Goal: Participate in discussion: Participate in discussion

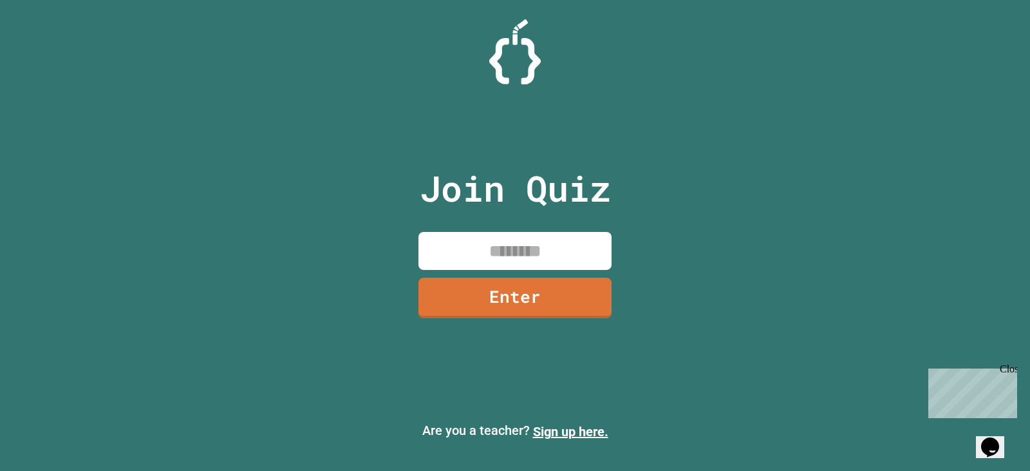
click at [500, 239] on input at bounding box center [515, 251] width 193 height 38
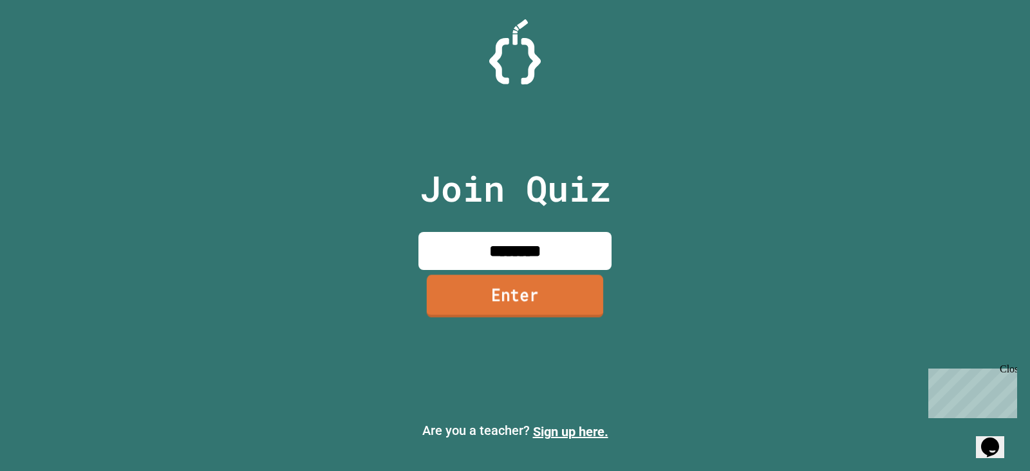
type input "********"
click at [492, 313] on link "Enter" at bounding box center [515, 295] width 176 height 42
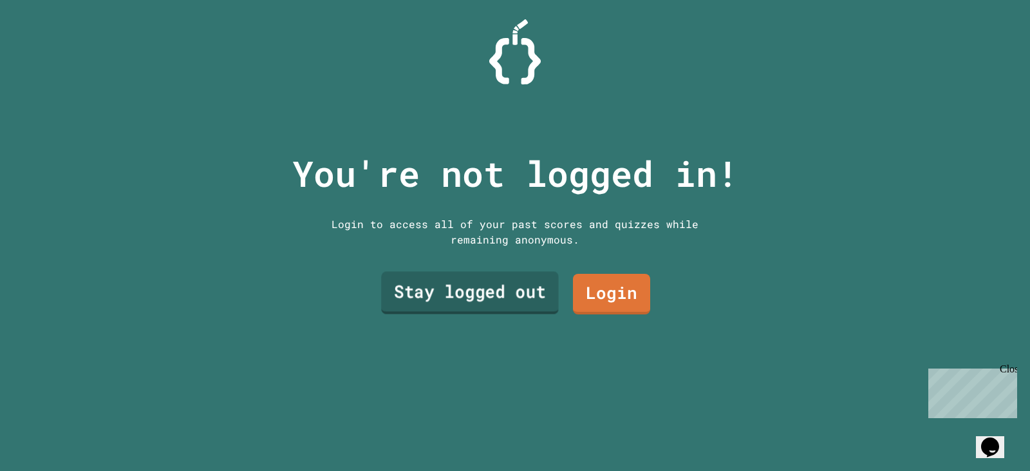
click at [516, 282] on link "Stay logged out" at bounding box center [470, 293] width 178 height 42
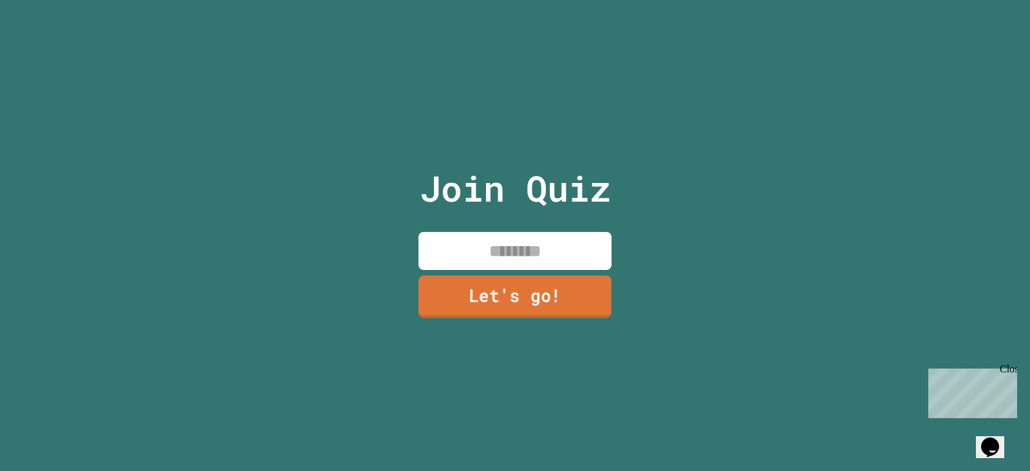
click at [507, 262] on input at bounding box center [515, 251] width 193 height 38
type input "********"
click at [496, 272] on div "Join Quiz ******** Let's go!" at bounding box center [515, 235] width 217 height 471
click at [491, 280] on link "Let's go!" at bounding box center [515, 297] width 195 height 42
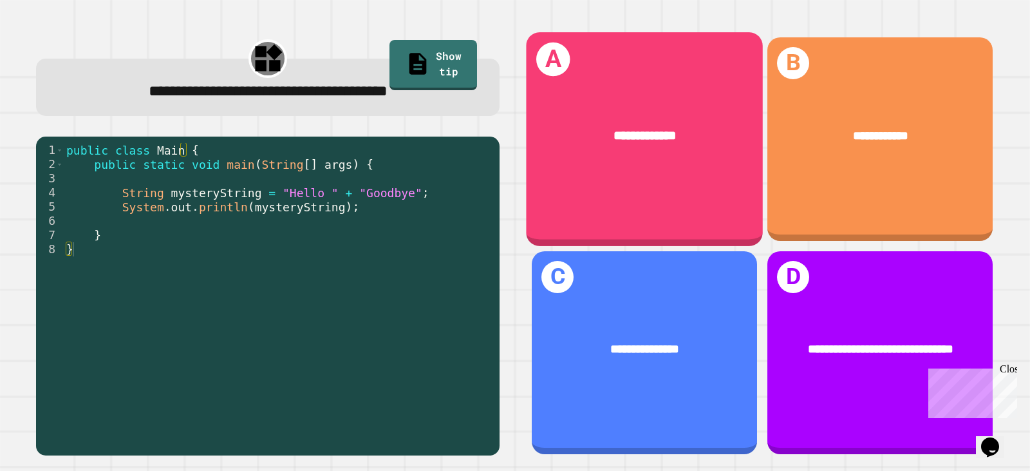
click at [704, 163] on div "**********" at bounding box center [644, 135] width 237 height 70
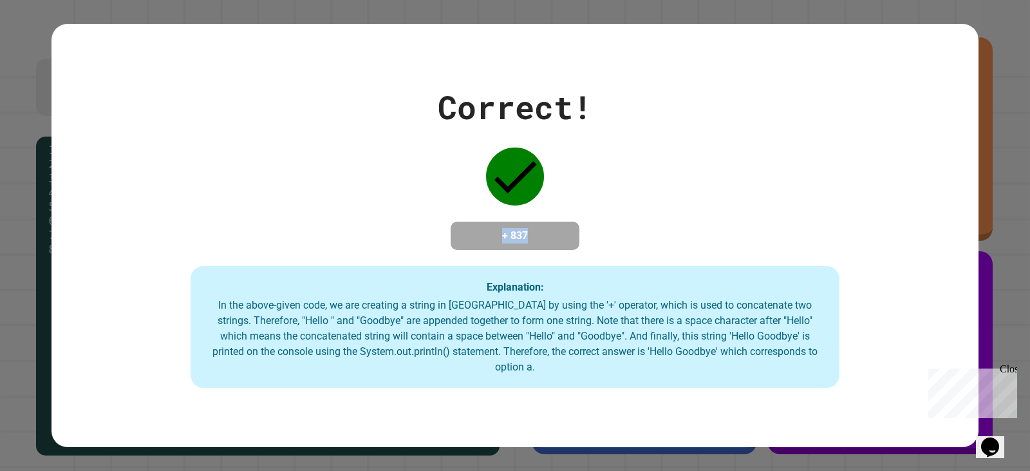
drag, startPoint x: 472, startPoint y: 248, endPoint x: 544, endPoint y: 238, distance: 72.8
click at [544, 238] on h4 "+ 837" at bounding box center [515, 235] width 103 height 15
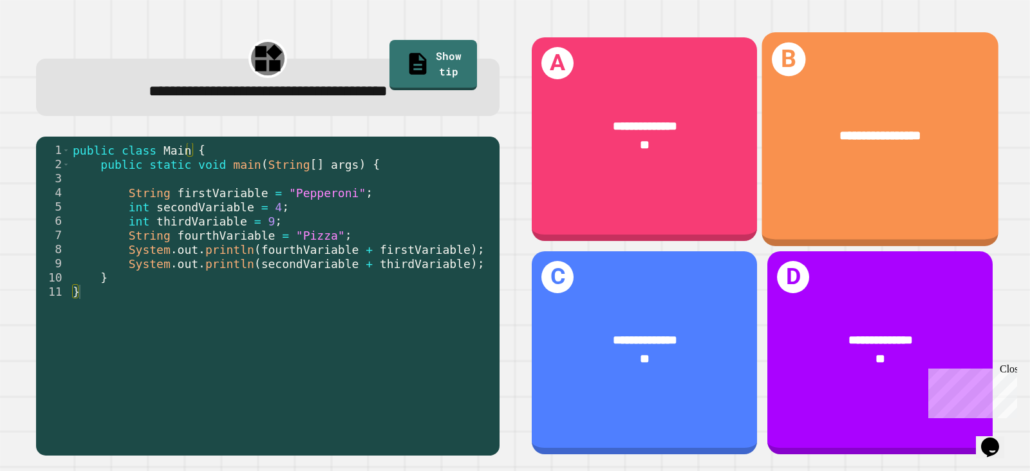
click at [852, 167] on div "**********" at bounding box center [880, 138] width 237 height 213
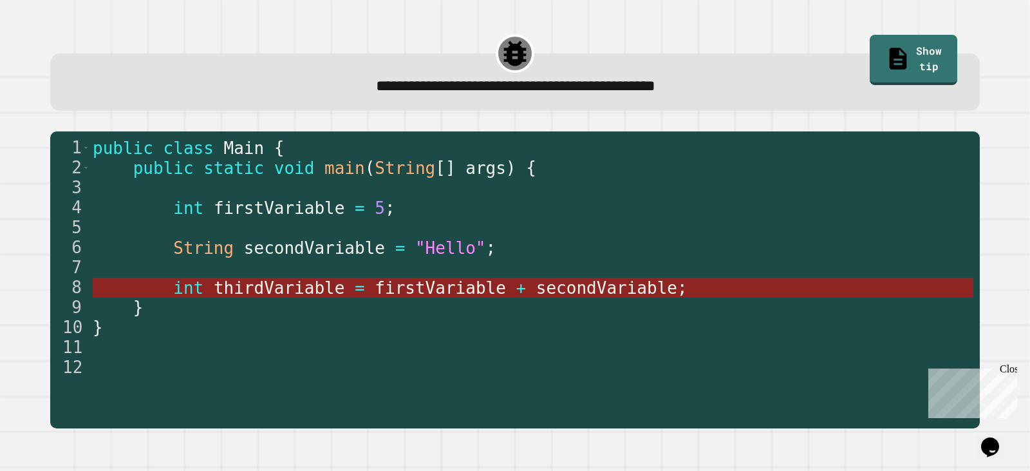
click at [612, 287] on span "secondVariable" at bounding box center [606, 287] width 141 height 19
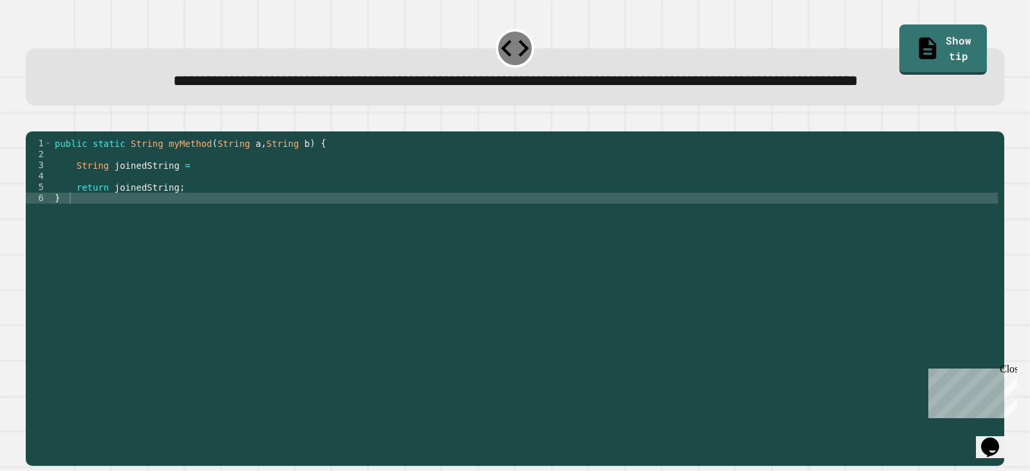
click at [270, 236] on div "public static String myMethod ( String a , String b ) { String joinedString = r…" at bounding box center [525, 269] width 946 height 263
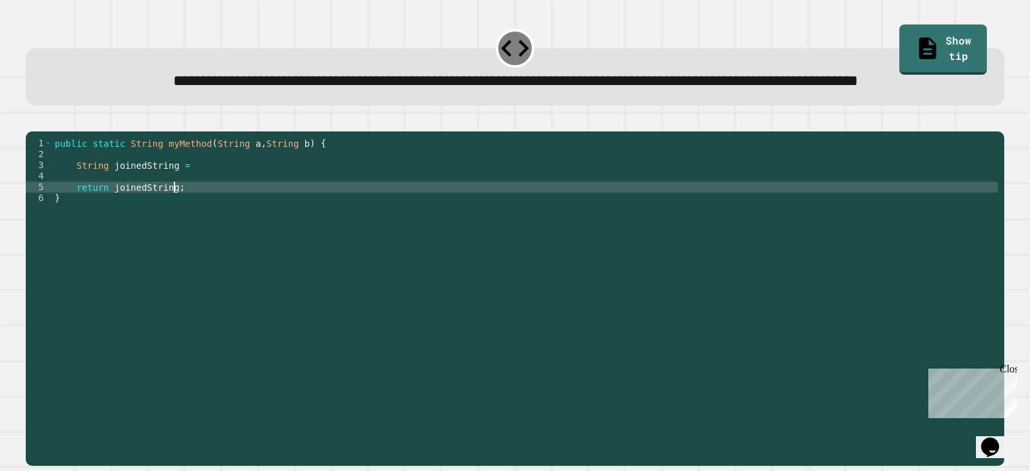
click at [278, 207] on div "public static String myMethod ( String a , String b ) { String joinedString = r…" at bounding box center [525, 269] width 946 height 263
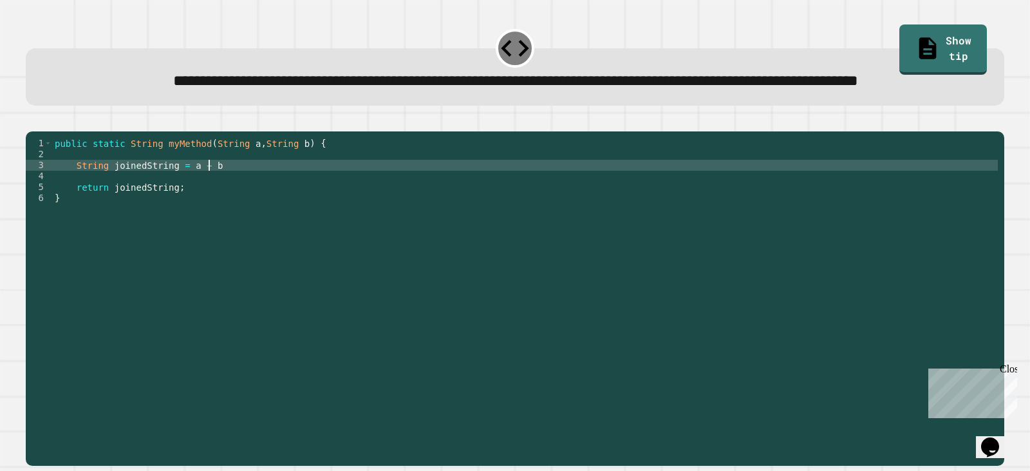
scroll to position [0, 10]
type textarea "**********"
click at [32, 120] on button "button" at bounding box center [32, 120] width 0 height 0
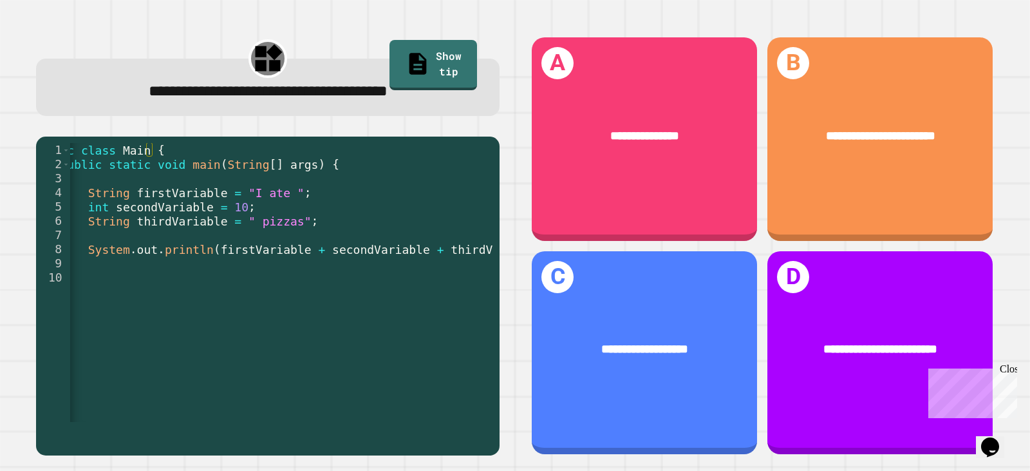
scroll to position [0, 52]
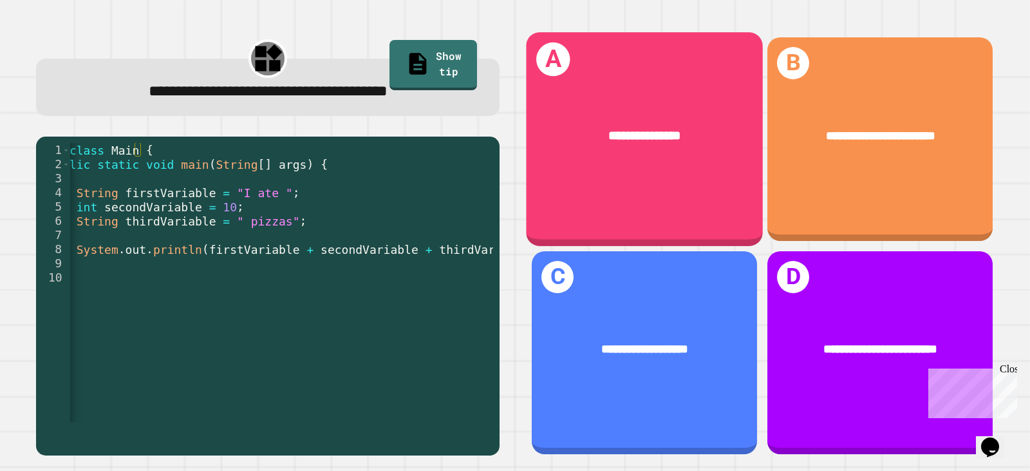
click at [650, 165] on div "**********" at bounding box center [644, 135] width 237 height 70
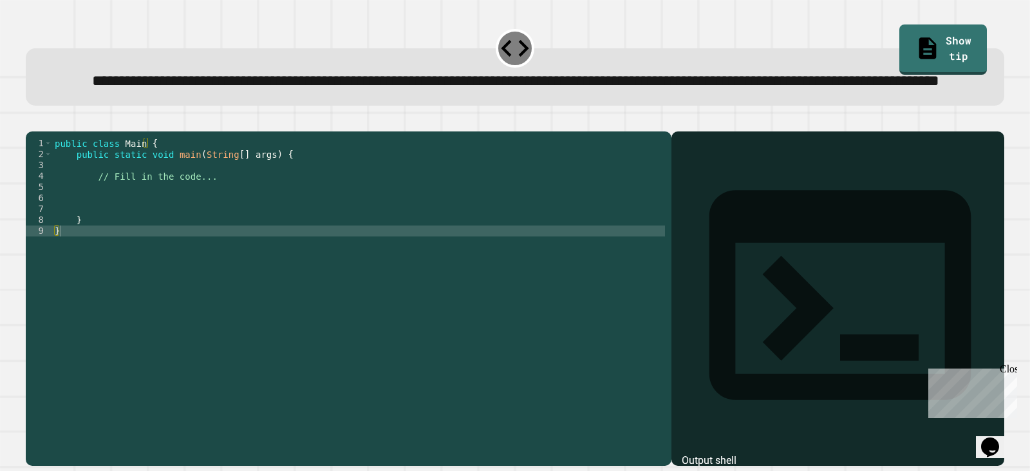
click at [256, 239] on div "public class Main { public static void main ( String [ ] args ) { // Fill in th…" at bounding box center [358, 269] width 613 height 263
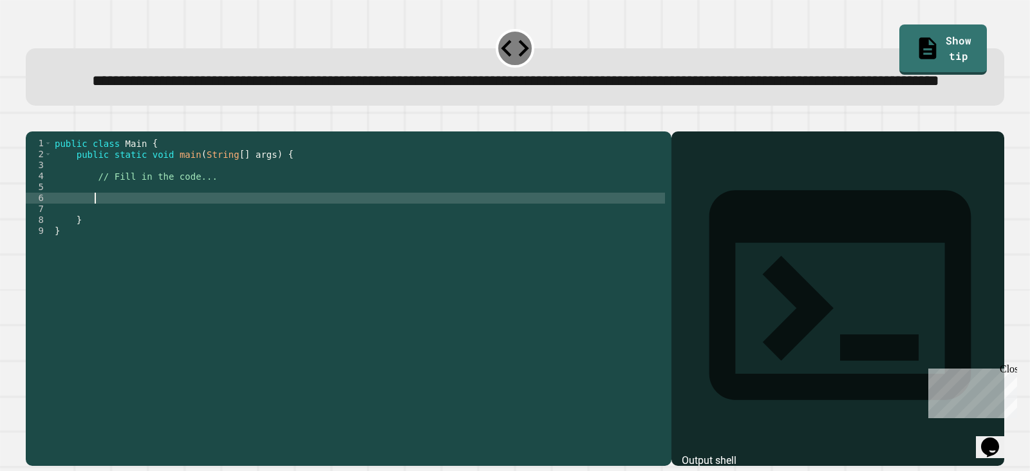
click at [942, 44] on link "Show tip" at bounding box center [943, 49] width 88 height 50
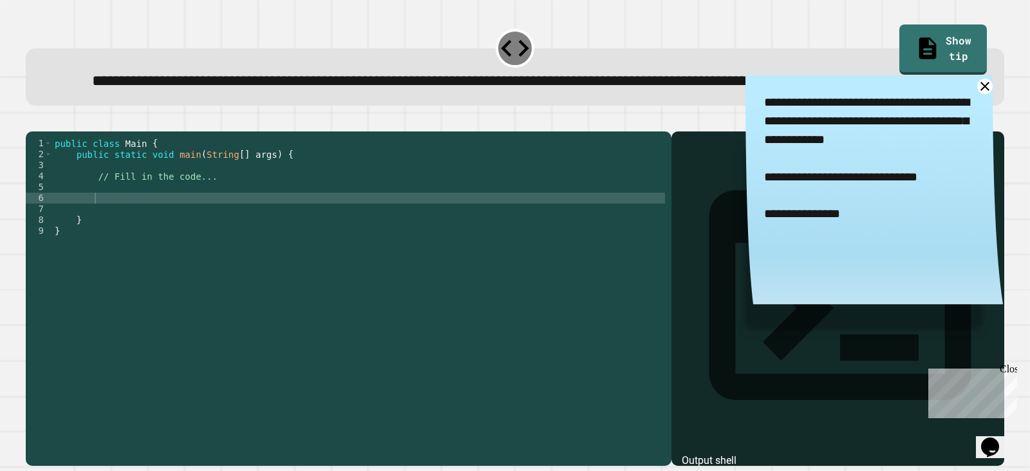
click at [200, 256] on div "public class Main { public static void main ( String [ ] args ) { // Fill in th…" at bounding box center [358, 269] width 613 height 263
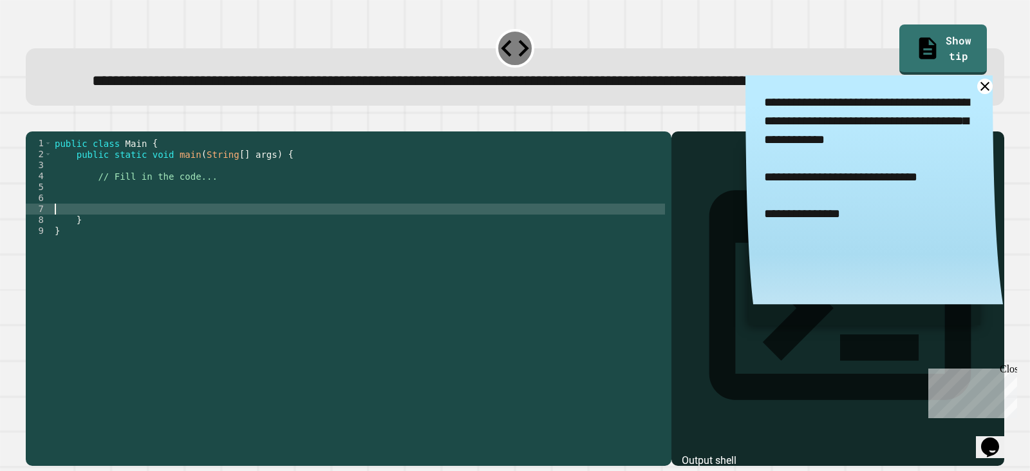
click at [185, 243] on div "public class Main { public static void main ( String [ ] args ) { // Fill in th…" at bounding box center [358, 269] width 613 height 263
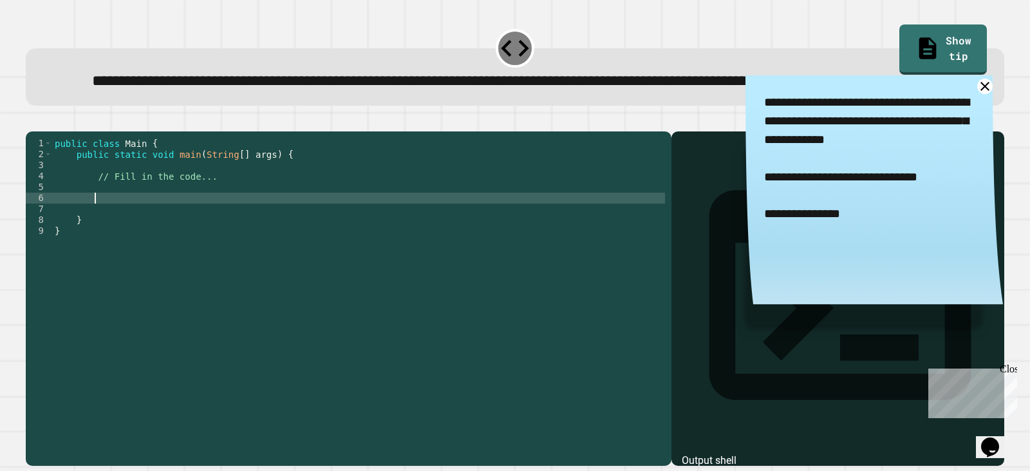
click at [183, 236] on div "public class Main { public static void main ( String [ ] args ) { // Fill in th…" at bounding box center [358, 269] width 613 height 263
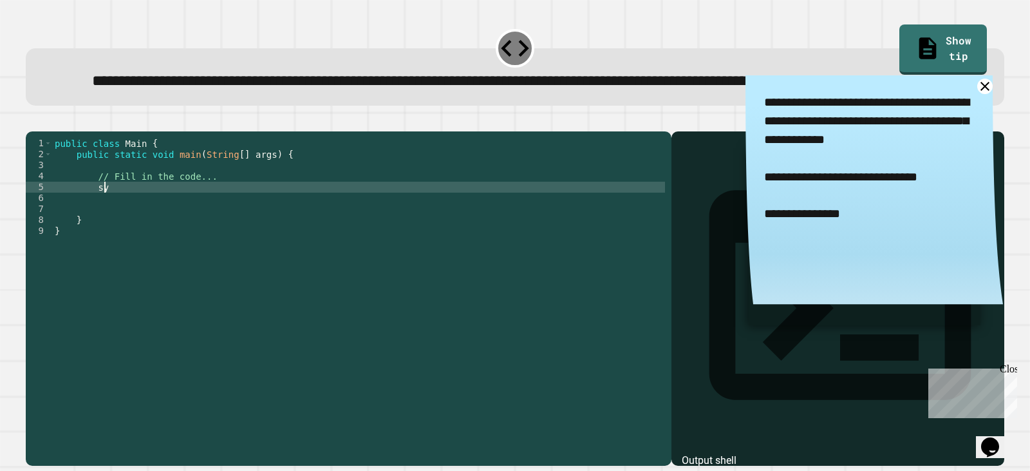
type textarea "*"
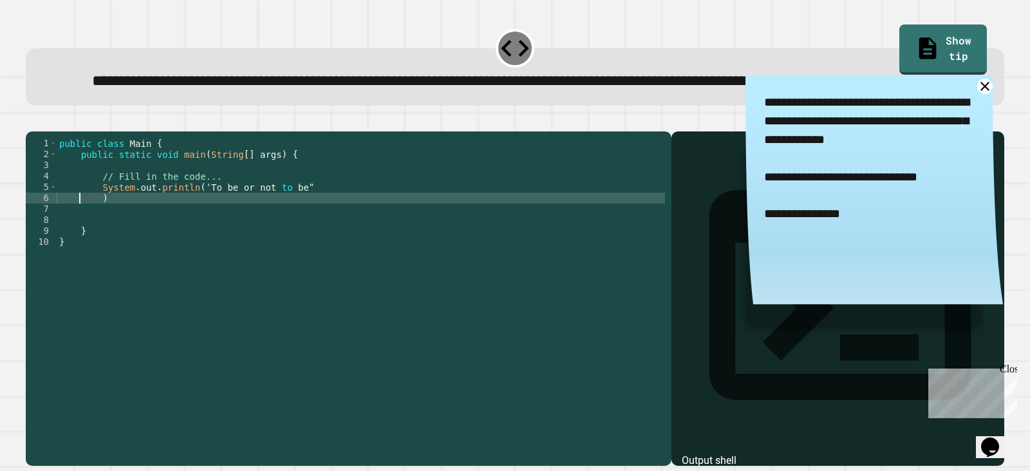
click at [196, 229] on div "public class Main { public static void main ( String [ ] args ) { // Fill in th…" at bounding box center [361, 269] width 608 height 263
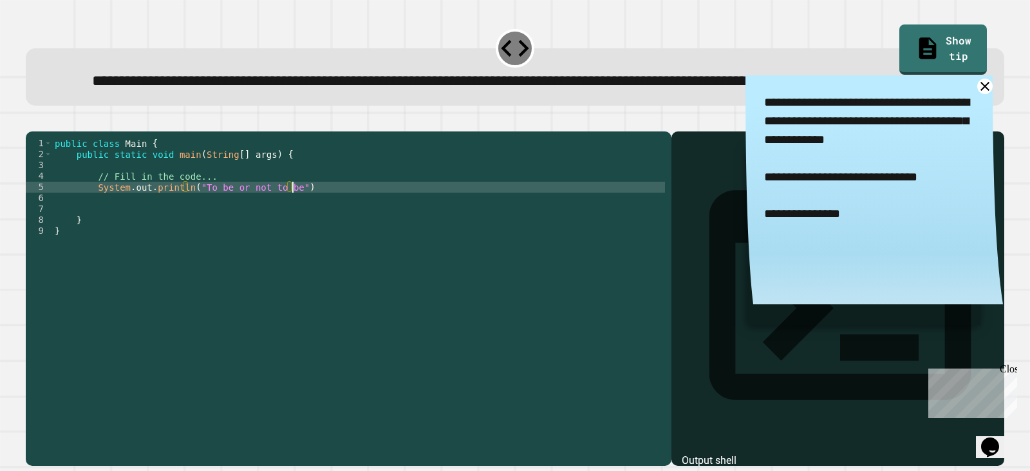
type textarea "**********"
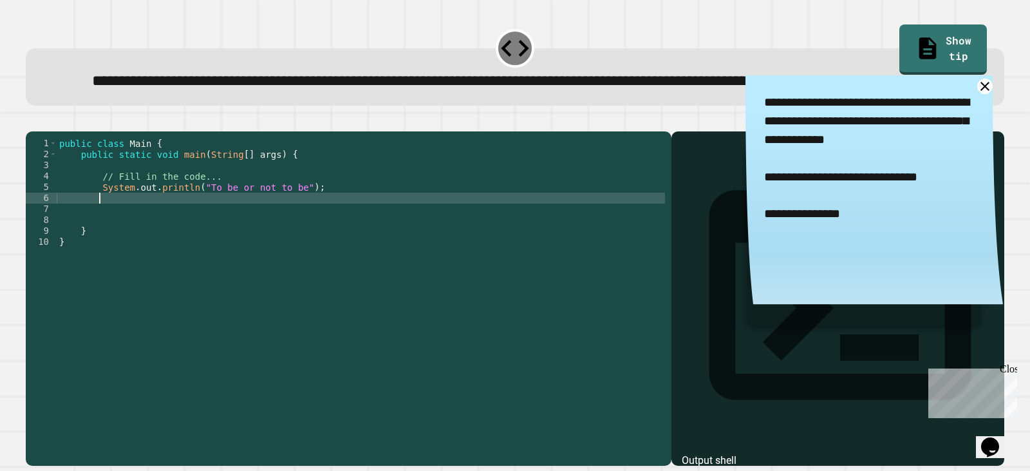
scroll to position [0, 2]
click at [33, 131] on div at bounding box center [515, 123] width 979 height 15
click at [32, 120] on button "button" at bounding box center [32, 120] width 0 height 0
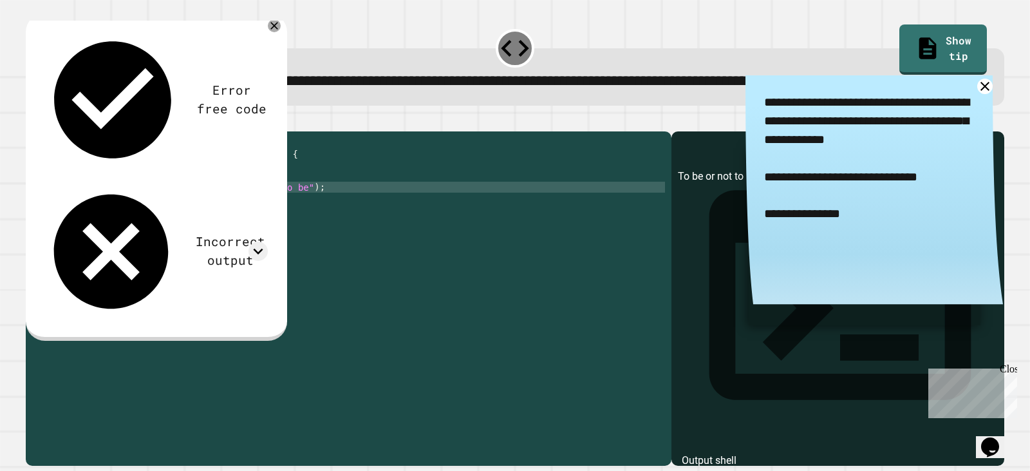
click at [193, 230] on div "public class Main { public static void main ( String [ ] args ) { // Fill in th…" at bounding box center [361, 269] width 608 height 263
click at [94, 234] on div "public class Main { public static void main ( String [ ] args ) { // Fill in th…" at bounding box center [361, 269] width 608 height 263
type textarea "**********"
click at [263, 55] on div "Error free code To be or not to be Incorrect output Expected output "To be or n…" at bounding box center [155, 174] width 238 height 303
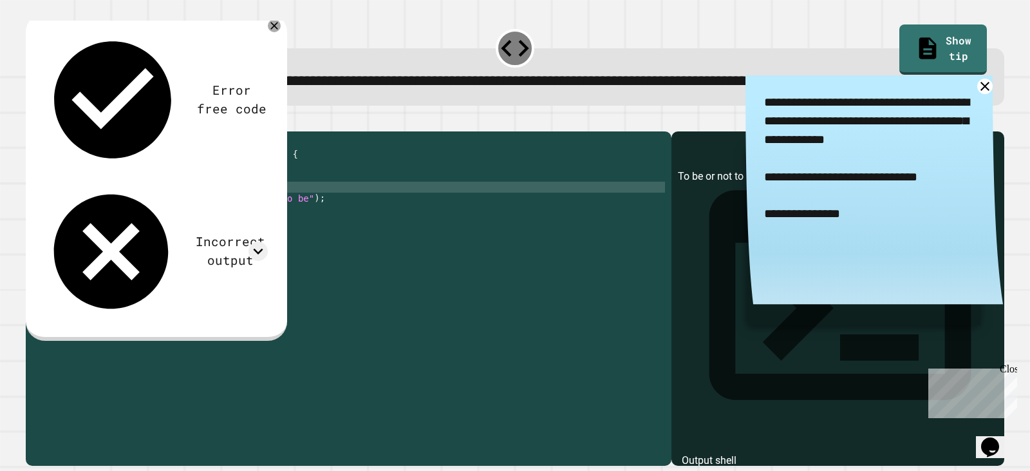
click at [271, 32] on icon at bounding box center [274, 25] width 13 height 13
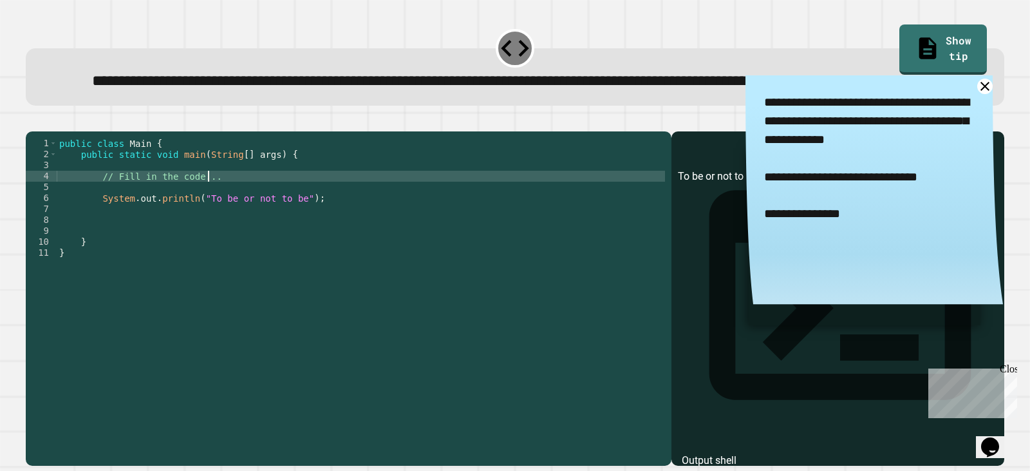
click at [237, 225] on div "public class Main { public static void main ( String [ ] args ) { // Fill in th…" at bounding box center [361, 269] width 608 height 263
click at [232, 232] on div "public class Main { public static void main ( String [ ] args ) { // Fill in th…" at bounding box center [361, 269] width 608 height 263
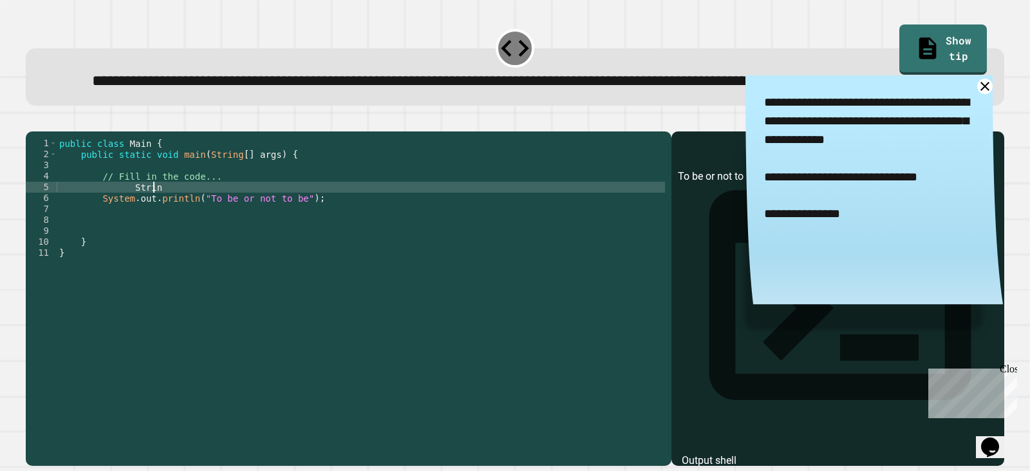
scroll to position [0, 6]
click at [957, 120] on textarea "**********" at bounding box center [875, 177] width 258 height 204
click at [957, 119] on textarea "**********" at bounding box center [875, 177] width 258 height 204
click at [976, 95] on icon at bounding box center [985, 86] width 19 height 19
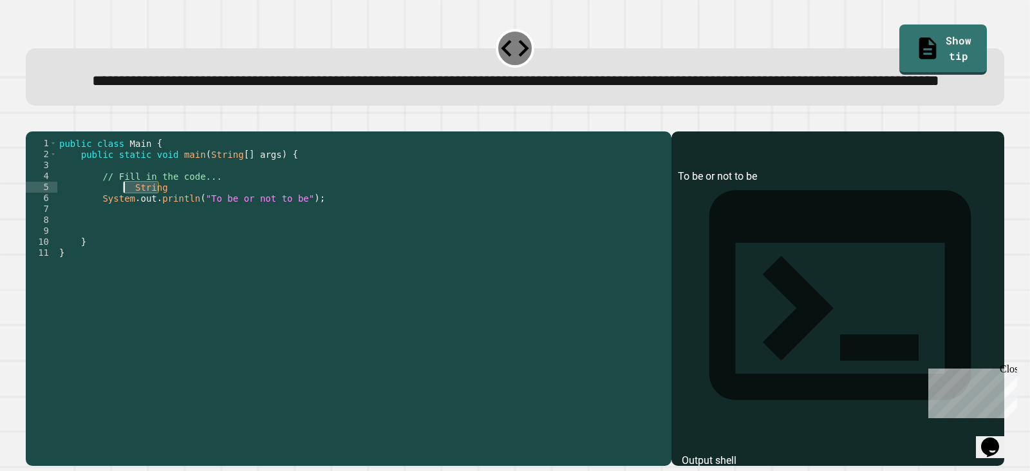
drag, startPoint x: 160, startPoint y: 234, endPoint x: 125, endPoint y: 234, distance: 34.8
click at [125, 234] on div "public class Main { public static void main ( String [ ] args ) { // Fill in th…" at bounding box center [361, 269] width 608 height 263
click at [202, 242] on div "public class Main { public static void main ( String [ ] args ) { // Fill in th…" at bounding box center [361, 269] width 608 height 263
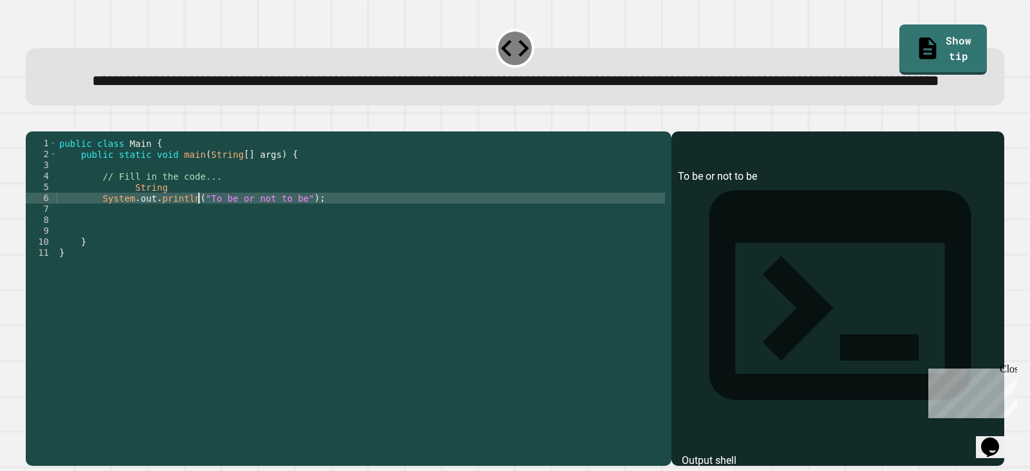
click at [200, 242] on div "public class Main { public static void main ( String [ ] args ) { // Fill in th…" at bounding box center [361, 269] width 608 height 263
click at [292, 242] on div "public class Main { public static void main ( String [ ] args ) { // Fill in th…" at bounding box center [361, 269] width 608 height 263
click at [24, 156] on div "**********" at bounding box center [515, 291] width 989 height 360
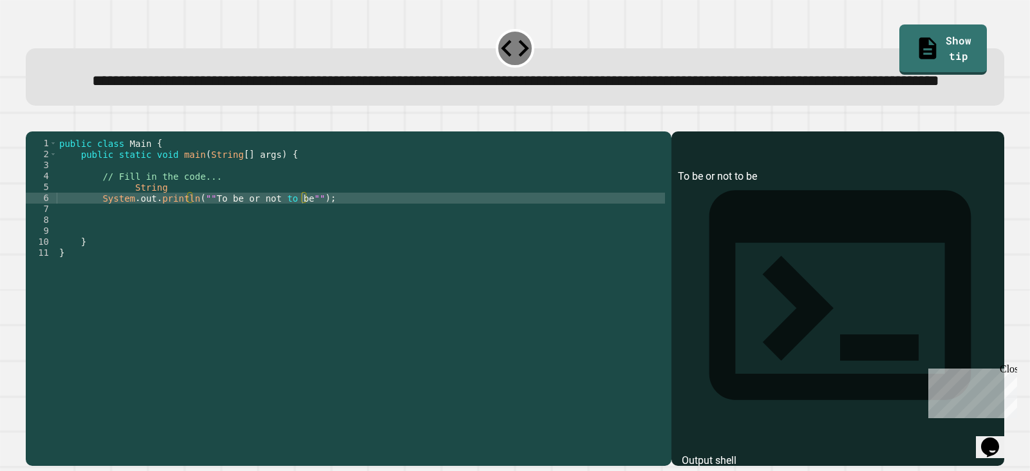
click at [28, 131] on div at bounding box center [515, 123] width 979 height 15
click at [32, 120] on button "button" at bounding box center [32, 120] width 0 height 0
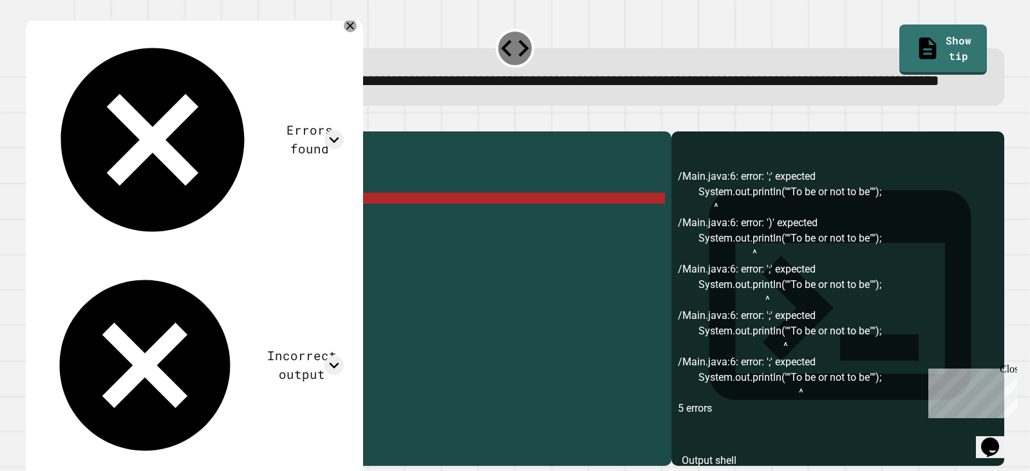
click at [299, 241] on div "public class Main { public static void main ( String [ ] args ) { // Fill in th…" at bounding box center [361, 269] width 608 height 263
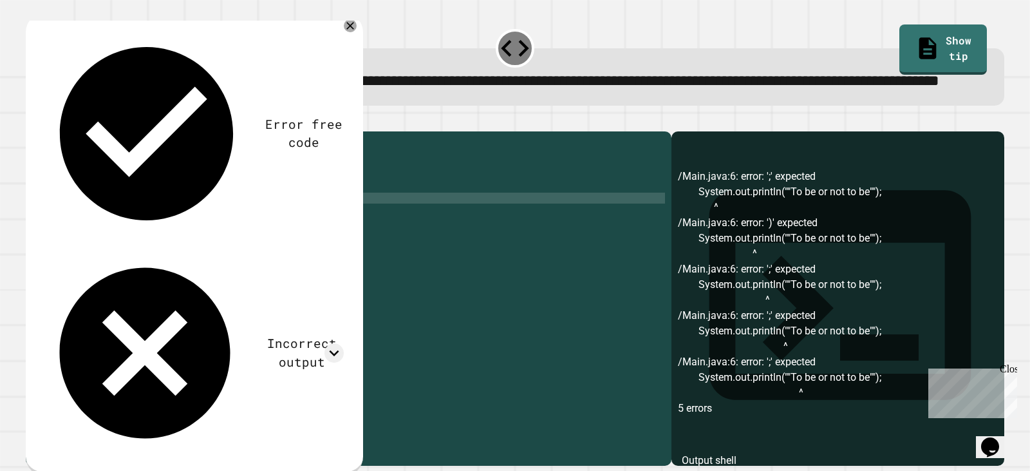
click at [201, 243] on div "public class Main { public static void main ( String [ ] args ) { // Fill in th…" at bounding box center [361, 269] width 608 height 263
click at [310, 245] on div "public class Main { public static void main ( String [ ] args ) { // Fill in th…" at bounding box center [361, 269] width 608 height 263
click at [273, 245] on div "public class Main { public static void main ( String [ ] args ) { // Fill in th…" at bounding box center [361, 269] width 608 height 263
click at [305, 243] on div "public class Main { public static void main ( String [ ] args ) { // Fill in th…" at bounding box center [361, 269] width 608 height 263
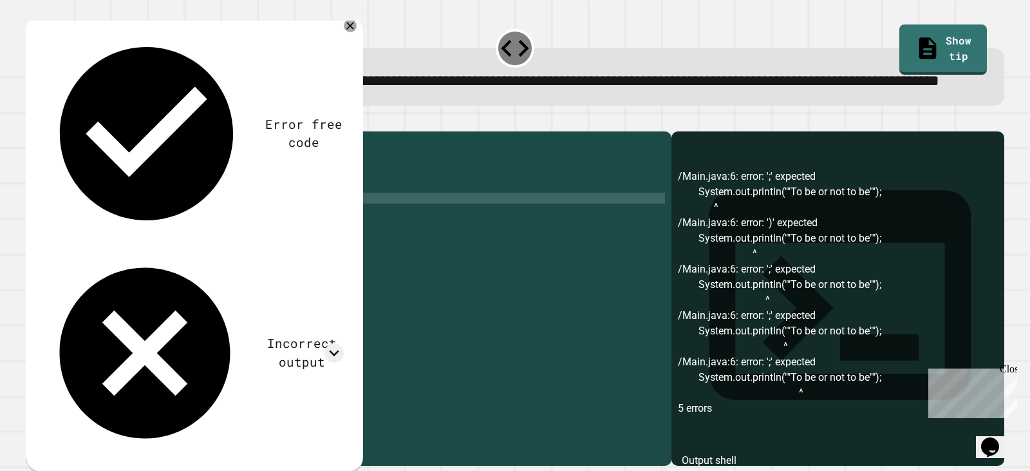
click at [32, 120] on button "button" at bounding box center [32, 120] width 0 height 0
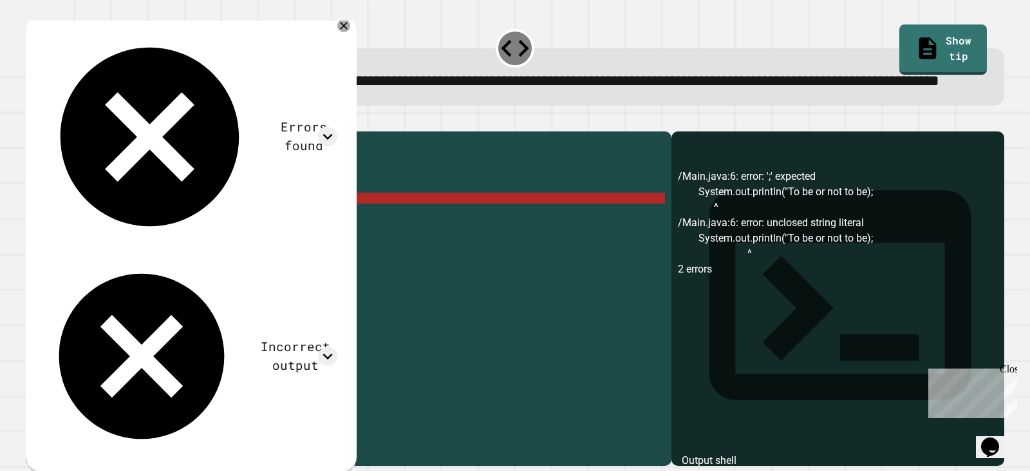
click at [181, 242] on div "public class Main { public static void main ( String [ ] args ) { // Fill in th…" at bounding box center [361, 269] width 608 height 263
click at [187, 243] on div "public class Main { public static void main ( String [ ] args ) { // Fill in th…" at bounding box center [361, 269] width 608 height 263
drag, startPoint x: 167, startPoint y: 234, endPoint x: 124, endPoint y: 232, distance: 43.2
click at [124, 232] on div "public class Main { public static void main ( String [ ] args ) { // Fill in th…" at bounding box center [361, 269] width 608 height 263
type textarea "******"
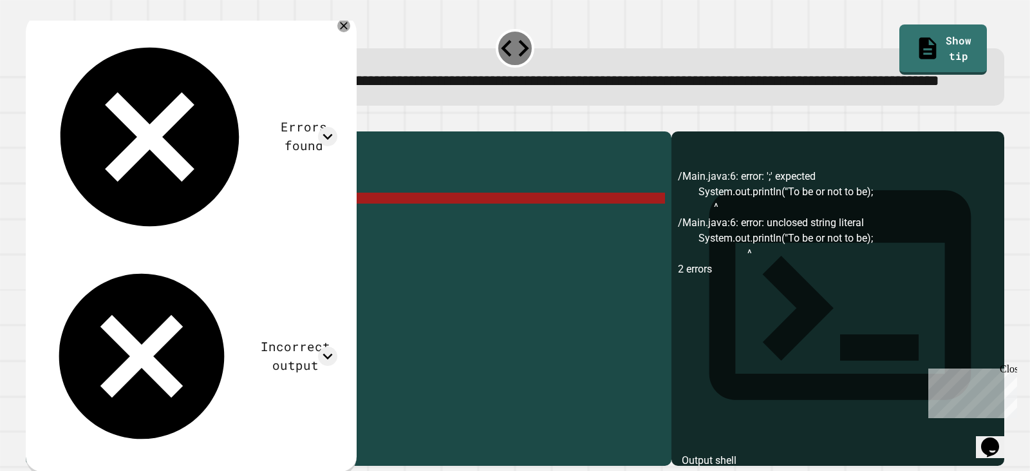
scroll to position [0, 4]
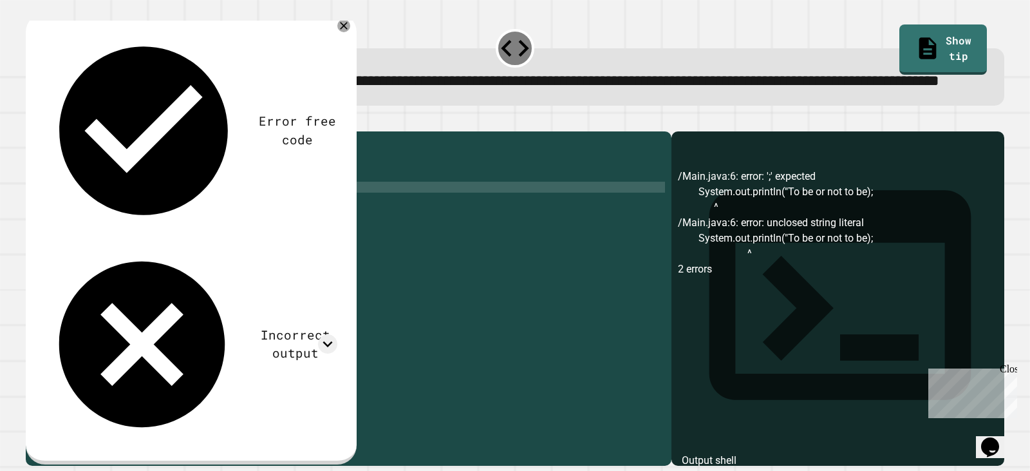
click at [194, 246] on div "public class Main { public static void main ( String [ ] args ) { // Fill in th…" at bounding box center [361, 269] width 608 height 263
click at [292, 238] on div "public class Main { public static void main ( String [ ] args ) { // Fill in th…" at bounding box center [361, 269] width 608 height 263
click at [32, 120] on icon "button" at bounding box center [32, 120] width 0 height 0
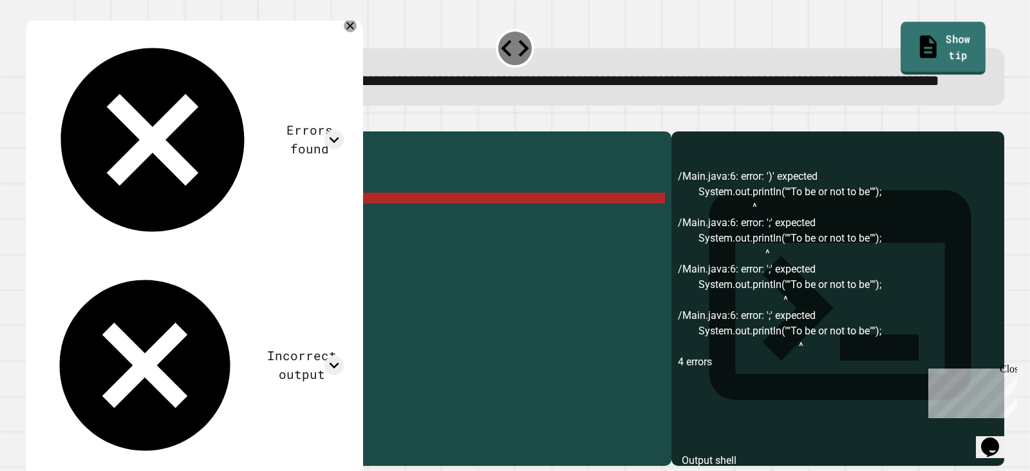
click at [929, 39] on link "Show tip" at bounding box center [943, 48] width 85 height 52
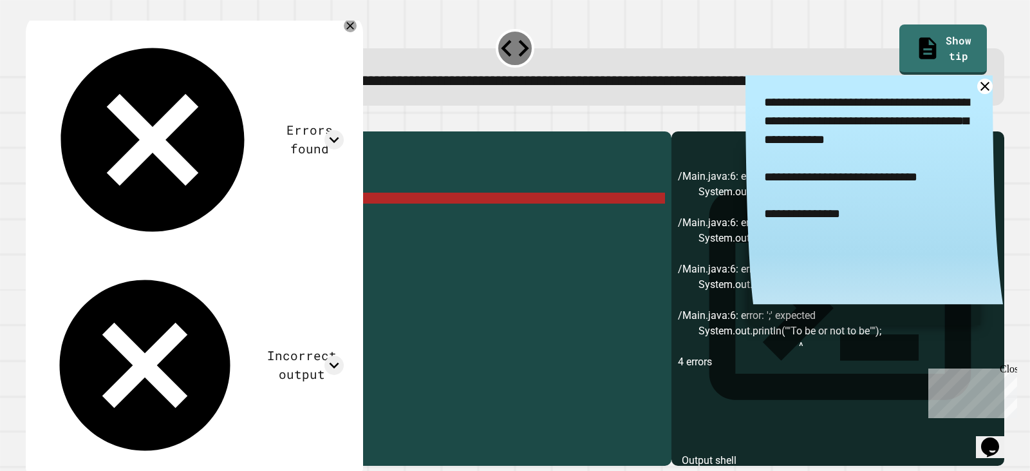
click at [202, 245] on div "public class Main { public static void main ( String [ ] args ) { // Fill in th…" at bounding box center [361, 269] width 608 height 263
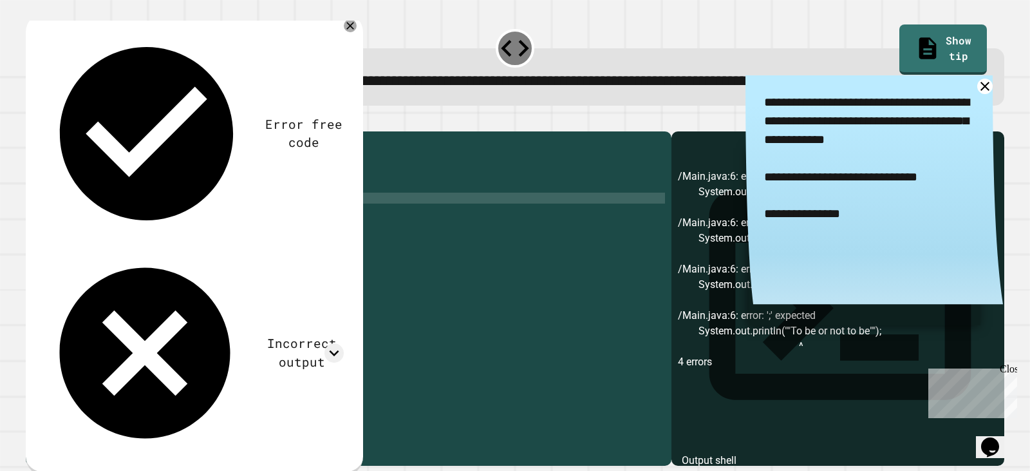
scroll to position [0, 11]
click at [305, 241] on div "public class Main { public static void main ( String [ ] args ) { // Fill in th…" at bounding box center [361, 269] width 608 height 263
click at [308, 241] on div "public class Main { public static void main ( String [ ] args ) { // Fill in th…" at bounding box center [361, 269] width 608 height 263
click at [35, 131] on div at bounding box center [515, 123] width 979 height 15
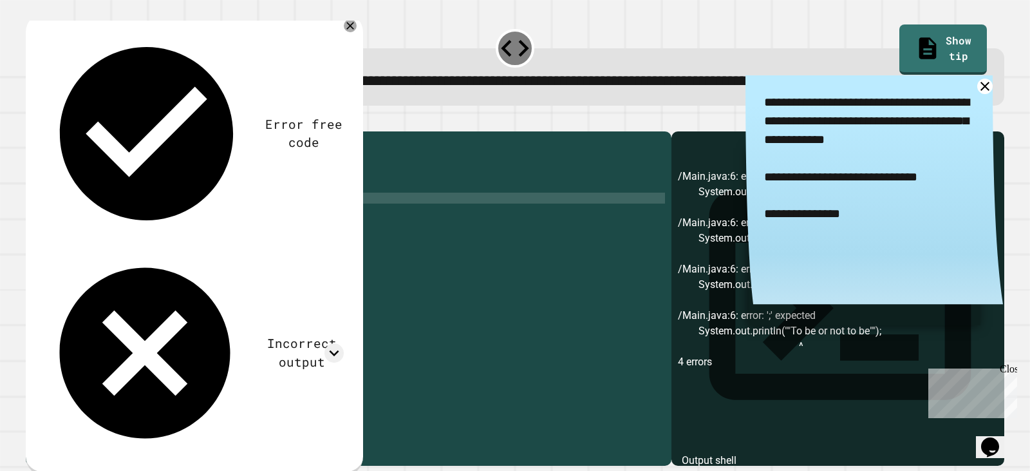
click at [32, 120] on icon "button" at bounding box center [32, 120] width 0 height 0
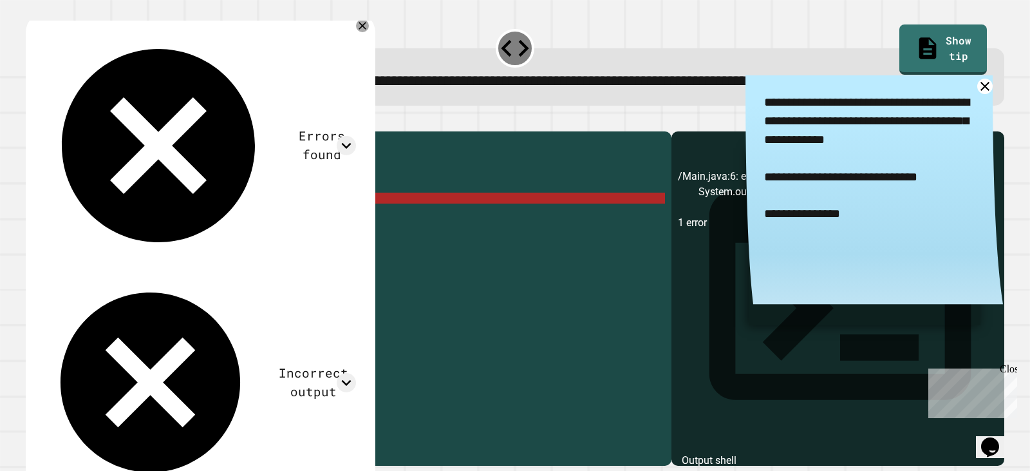
click at [326, 238] on div "public class Main { public static void main ( String [ ] args ) { // Fill in th…" at bounding box center [361, 269] width 608 height 263
click at [324, 239] on div "public class Main { public static void main ( String [ ] args ) { // Fill in th…" at bounding box center [361, 269] width 608 height 263
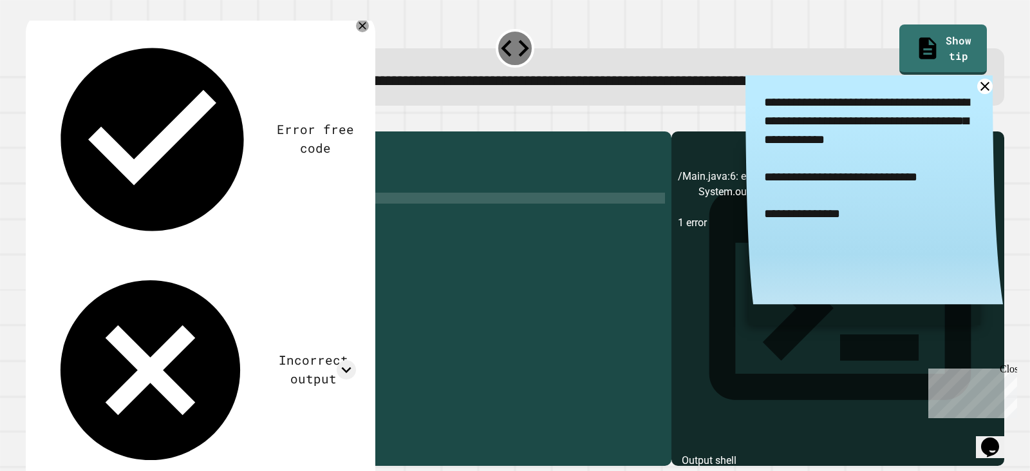
click at [59, 131] on div at bounding box center [515, 123] width 979 height 15
click at [32, 120] on icon "button" at bounding box center [32, 120] width 0 height 0
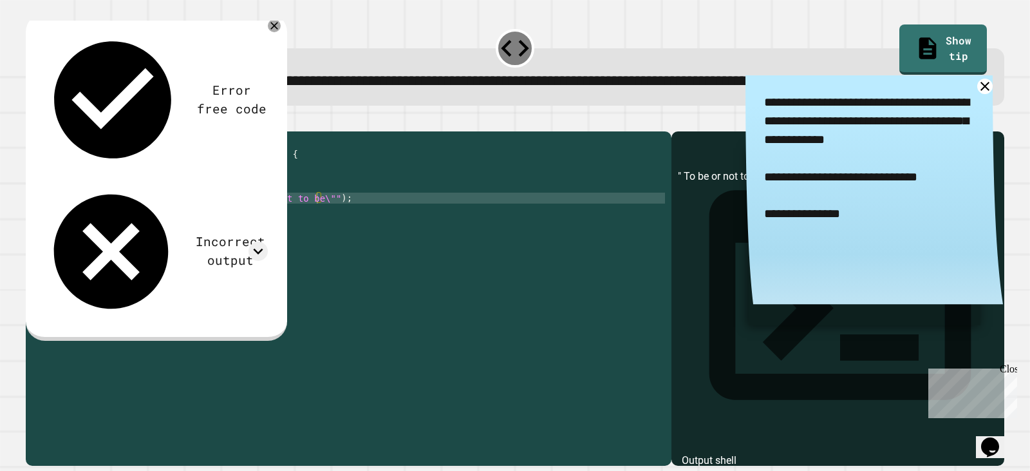
click at [970, 105] on textarea "**********" at bounding box center [875, 177] width 258 height 204
click at [977, 95] on icon at bounding box center [985, 85] width 17 height 17
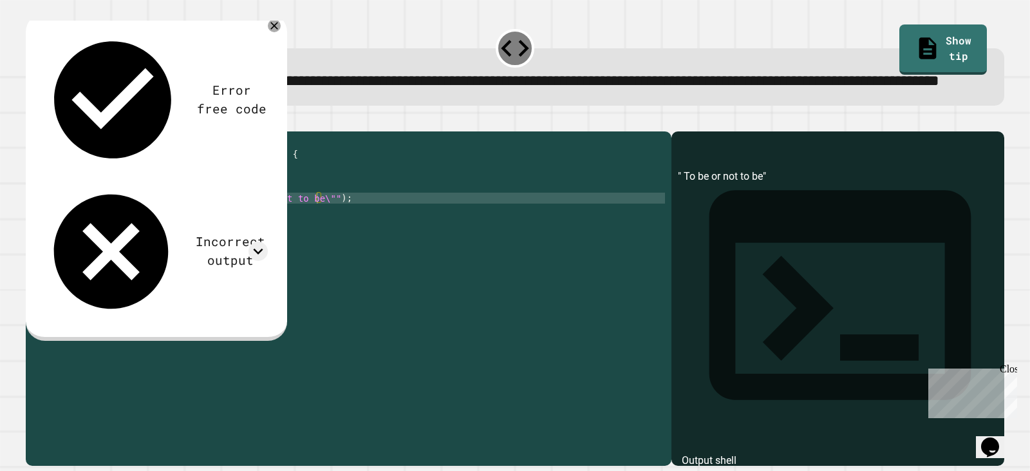
click at [216, 243] on div "public class Main { public static void main ( String [ ] args ) { // Fill in th…" at bounding box center [361, 269] width 608 height 263
click at [212, 245] on div "public class Main { public static void main ( String [ ] args ) { // Fill in th…" at bounding box center [361, 269] width 608 height 263
type textarea "**********"
click at [32, 120] on icon "button" at bounding box center [32, 120] width 0 height 0
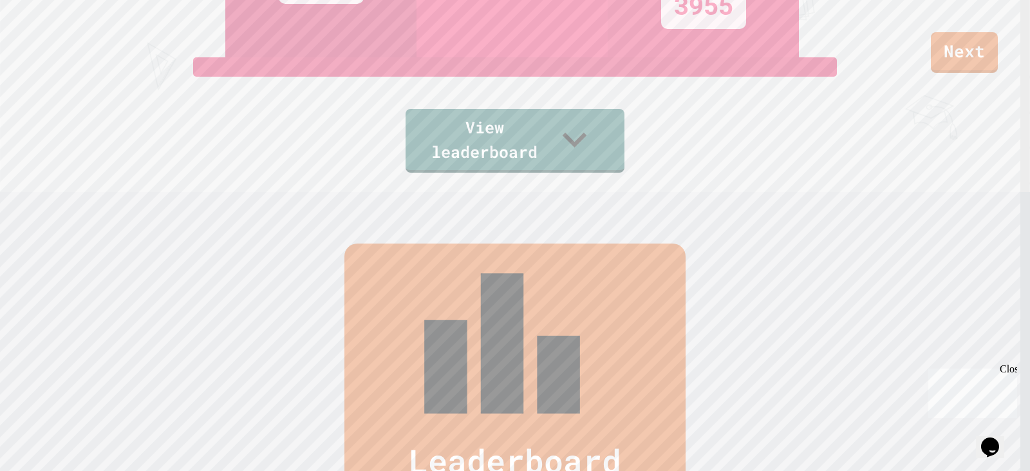
scroll to position [214, 0]
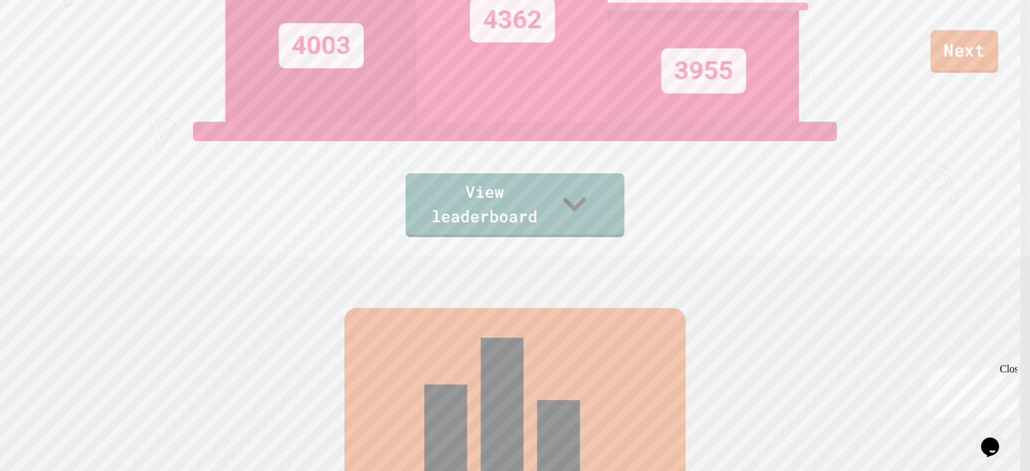
click at [950, 39] on link "Next" at bounding box center [964, 51] width 68 height 42
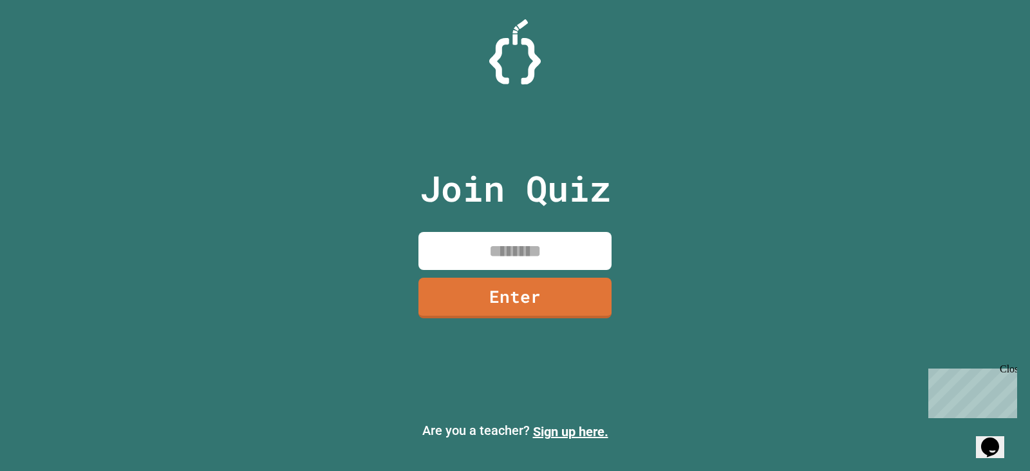
click at [511, 265] on input at bounding box center [515, 251] width 193 height 38
type input "********"
click at [545, 323] on div "Join Quiz ******** Enter" at bounding box center [515, 235] width 217 height 406
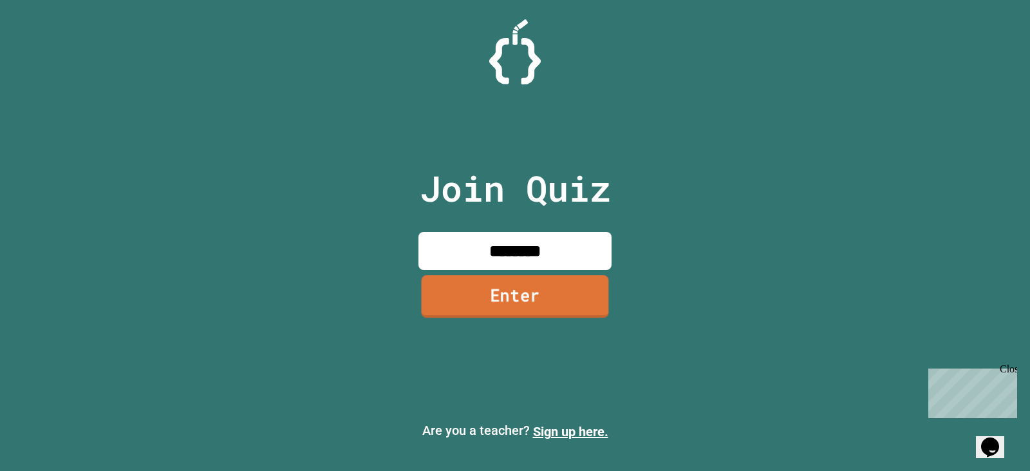
click at [534, 300] on link "Enter" at bounding box center [515, 296] width 187 height 42
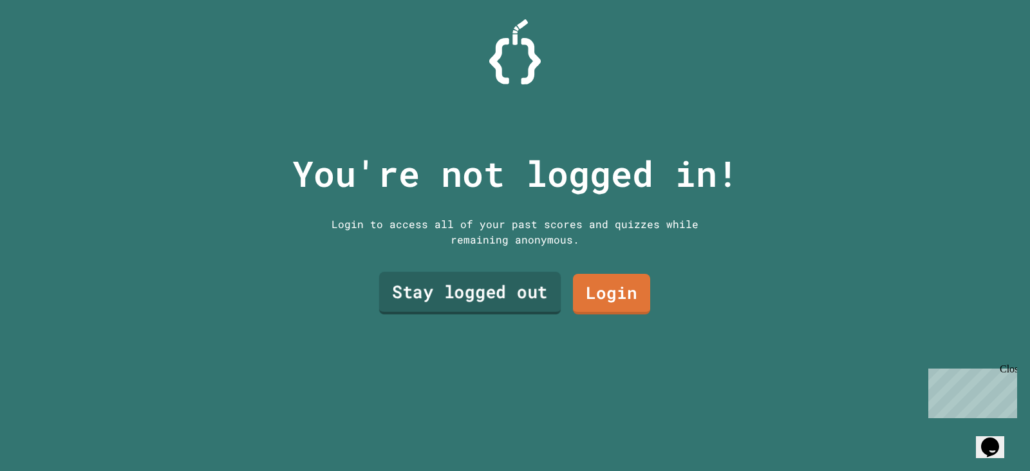
click at [513, 282] on link "Stay logged out" at bounding box center [470, 293] width 182 height 42
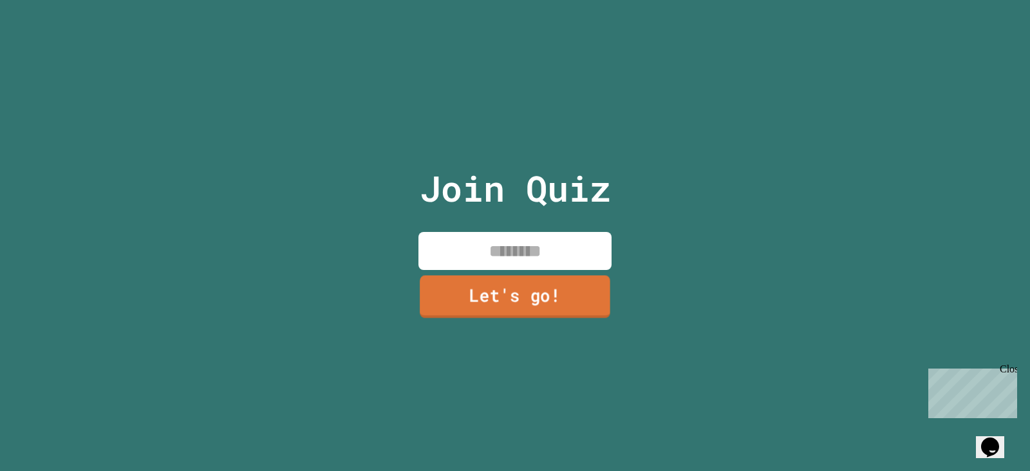
click at [498, 254] on input at bounding box center [515, 251] width 193 height 38
type input "********"
click at [513, 283] on link "Let's go!" at bounding box center [515, 296] width 191 height 42
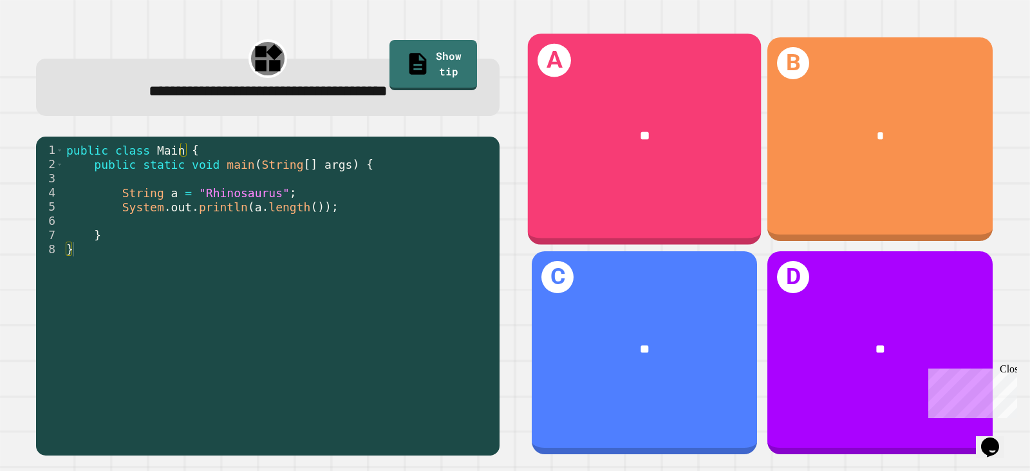
click at [592, 112] on div "**" at bounding box center [645, 136] width 234 height 70
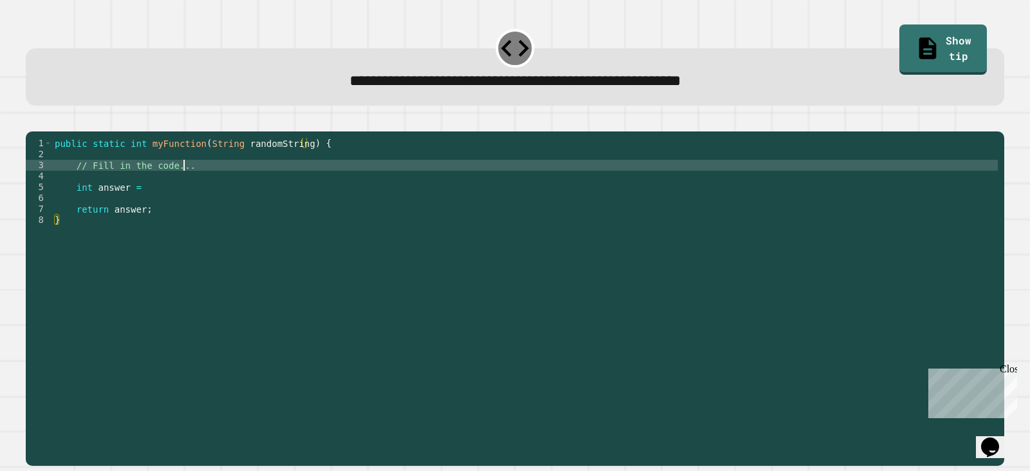
click at [196, 186] on div "public static int myFunction ( String randomString ) { // Fill in the code... i…" at bounding box center [525, 286] width 946 height 296
click at [192, 189] on div "public static int myFunction ( String randomString ) { // Fill in the code... i…" at bounding box center [525, 286] width 946 height 296
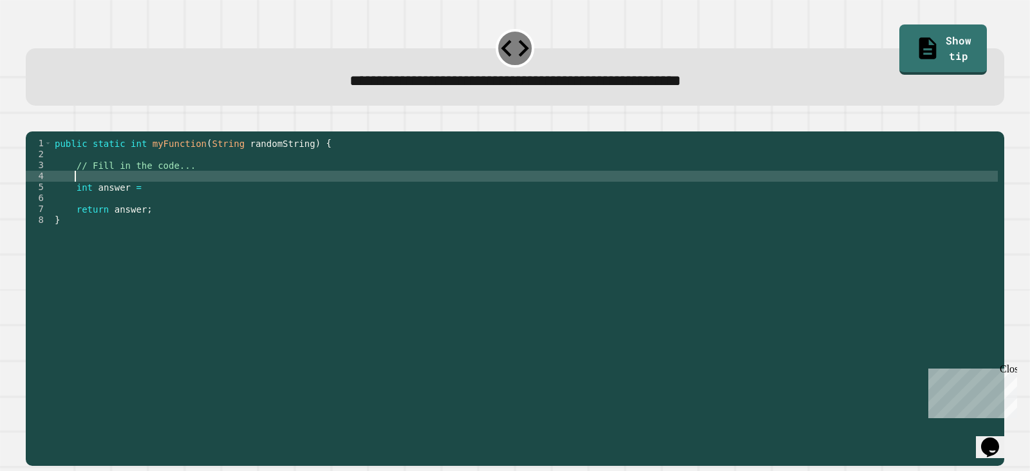
click at [193, 194] on div "public static int myFunction ( String randomString ) { // Fill in the code... i…" at bounding box center [525, 286] width 946 height 296
click at [899, 50] on link "Show tip" at bounding box center [943, 49] width 88 height 50
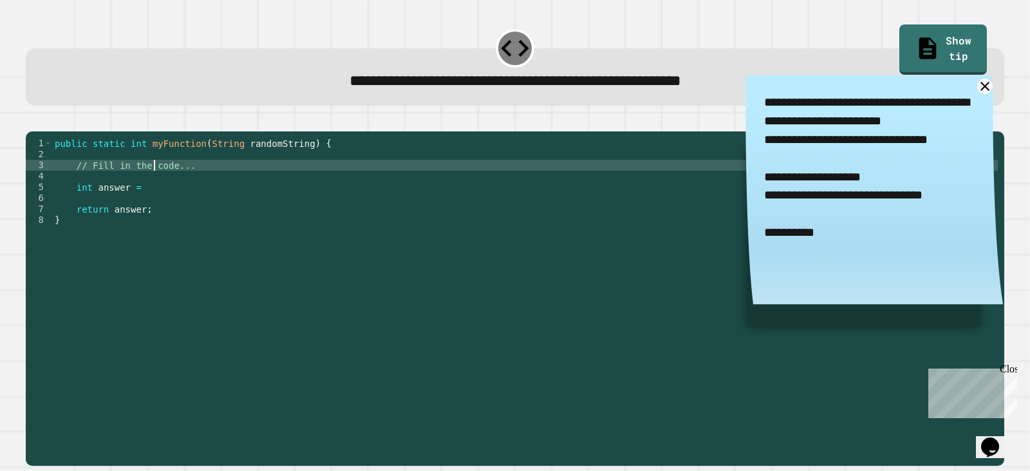
click at [154, 186] on div "public static int myFunction ( String randomString ) { // Fill in the code... i…" at bounding box center [525, 286] width 946 height 296
click at [148, 191] on div "public static int myFunction ( String randomString ) { // Fill in the code... i…" at bounding box center [525, 286] width 946 height 296
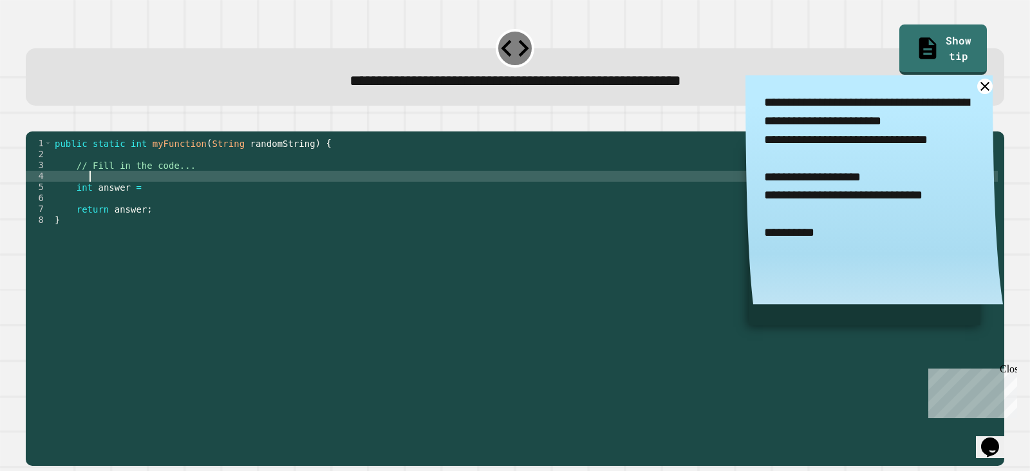
type textarea "*"
click at [152, 209] on div "public static int myFunction ( String randomString ) { // Fill in the code... S…" at bounding box center [525, 286] width 946 height 296
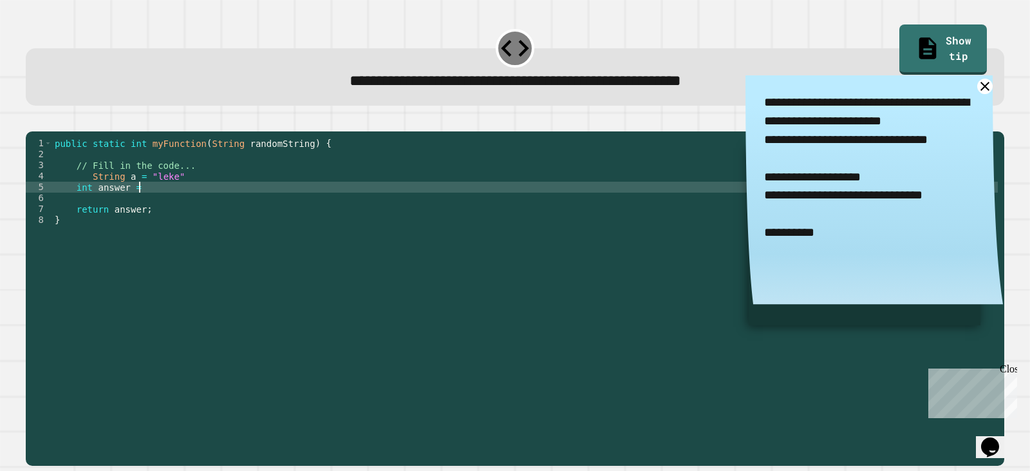
scroll to position [0, 5]
type textarea "**********"
click at [32, 120] on icon "button" at bounding box center [32, 120] width 0 height 0
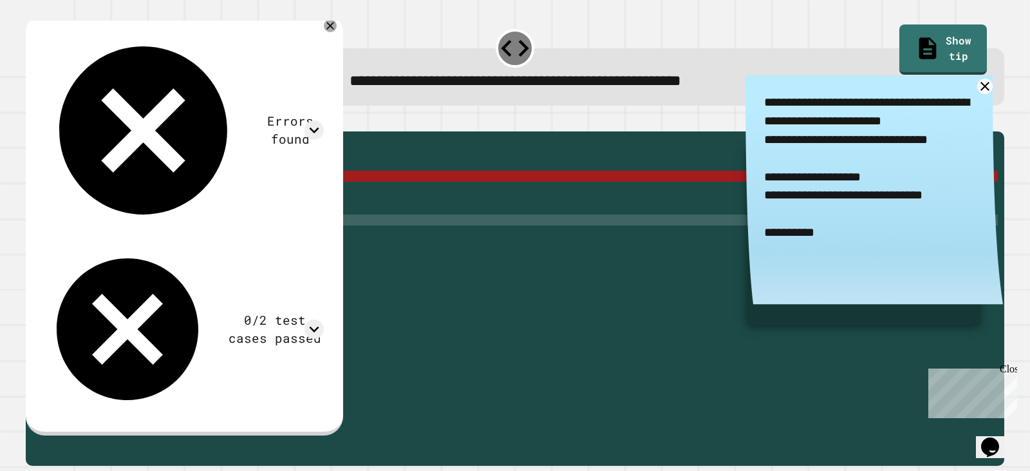
click at [265, 234] on div "public static int myFunction ( String randomString ) { // Fill in the code... S…" at bounding box center [525, 286] width 946 height 296
click at [262, 221] on div "public static int myFunction ( String randomString ) { // Fill in the code... S…" at bounding box center [525, 286] width 946 height 296
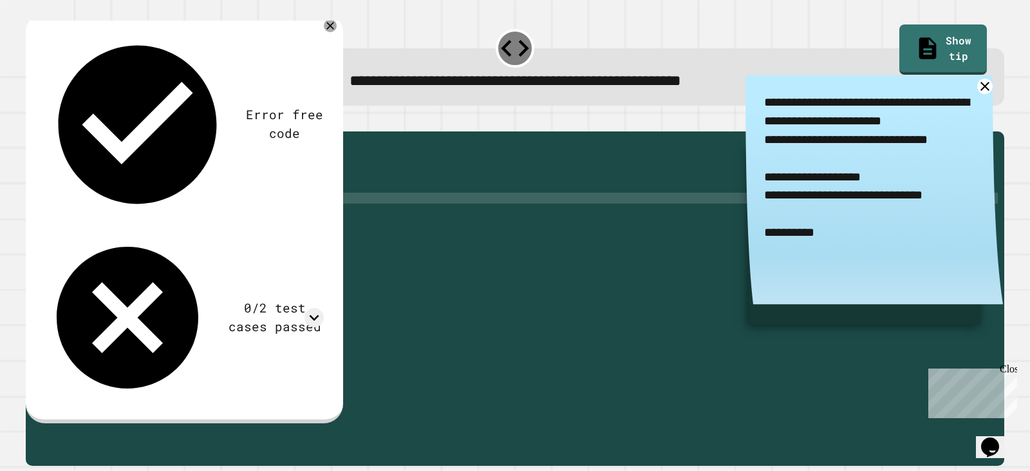
scroll to position [0, 1]
type textarea "*"
click at [32, 120] on icon "button" at bounding box center [32, 120] width 0 height 0
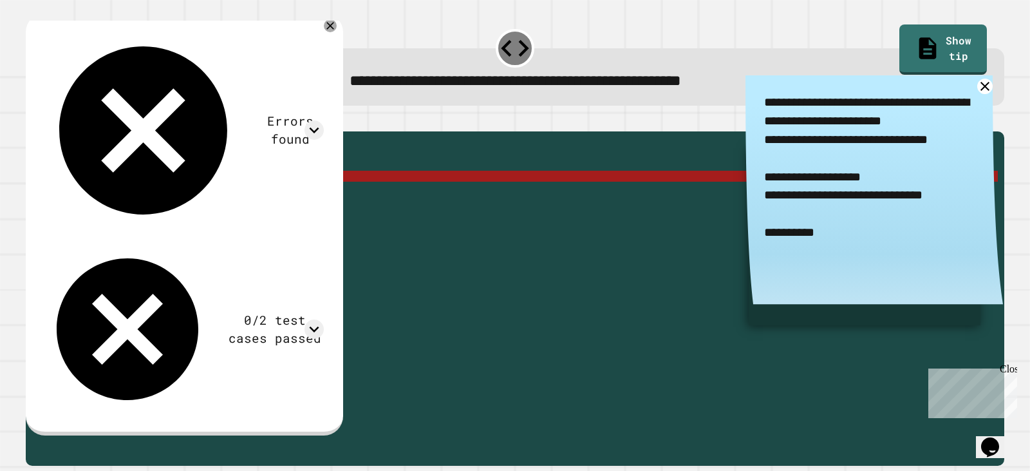
drag, startPoint x: 227, startPoint y: 220, endPoint x: 77, endPoint y: 216, distance: 150.1
click at [77, 216] on div "public static int myFunction ( String randomString ) { // Fill in the code... S…" at bounding box center [525, 286] width 946 height 296
click at [187, 192] on div "public static int myFunction ( String randomString ) { // Fill in the code... S…" at bounding box center [525, 286] width 946 height 296
type textarea "**********"
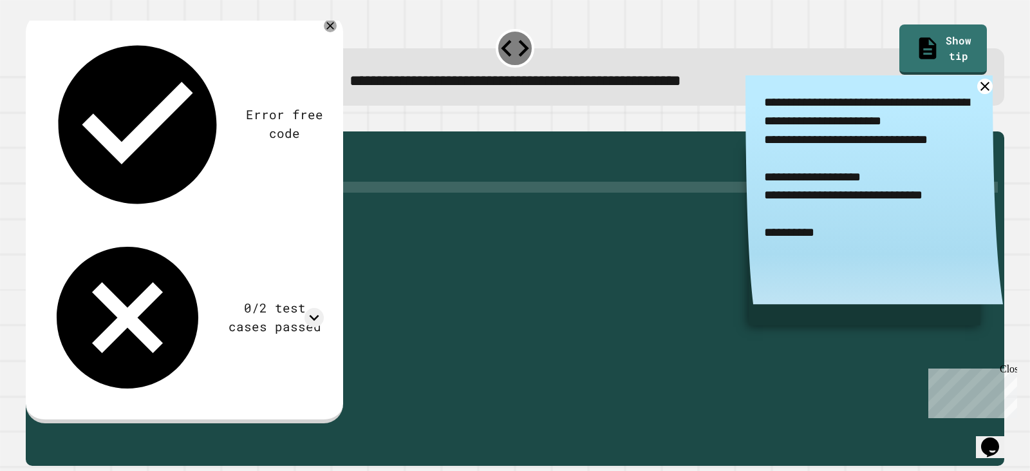
paste textarea "**********"
drag, startPoint x: 73, startPoint y: 230, endPoint x: 261, endPoint y: 232, distance: 188.0
click at [261, 232] on div "public static int myFunction ( String randomString ) { // Fill in the code... S…" at bounding box center [525, 286] width 946 height 296
type textarea "**********"
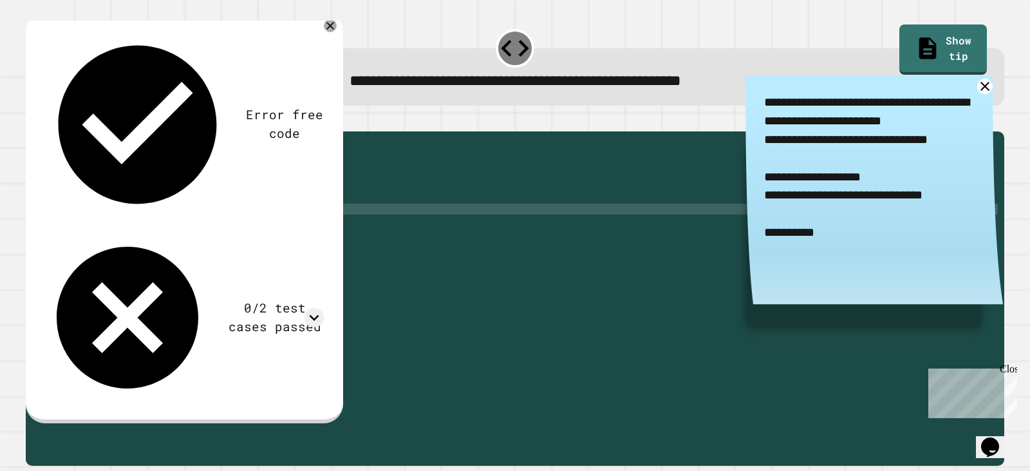
scroll to position [0, 1]
click at [44, 129] on icon "button" at bounding box center [40, 128] width 7 height 9
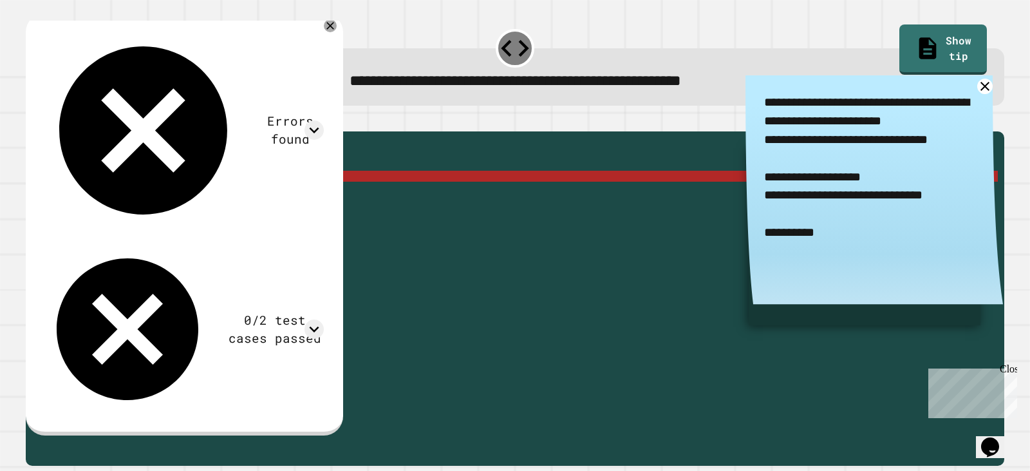
click at [178, 192] on div "public static int myFunction ( String randomString ) { // Fill in the code... S…" at bounding box center [525, 286] width 946 height 296
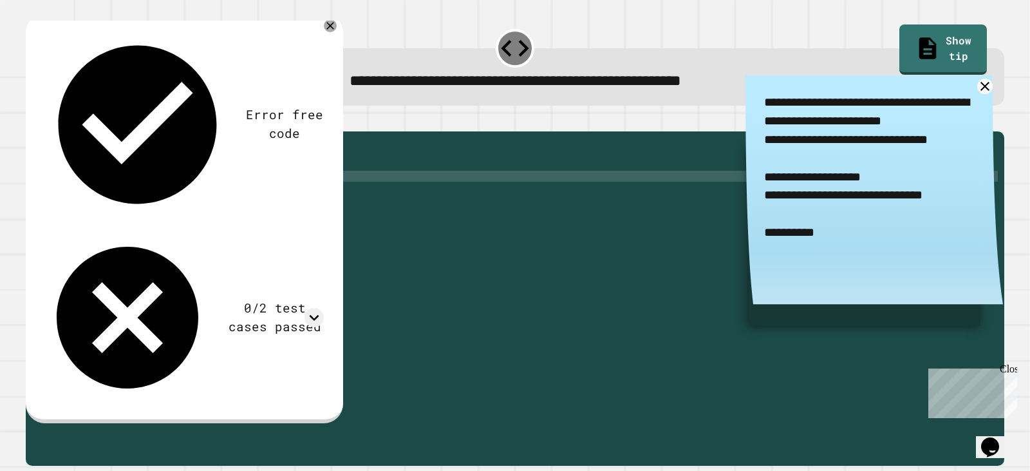
click at [32, 120] on icon "button" at bounding box center [32, 120] width 0 height 0
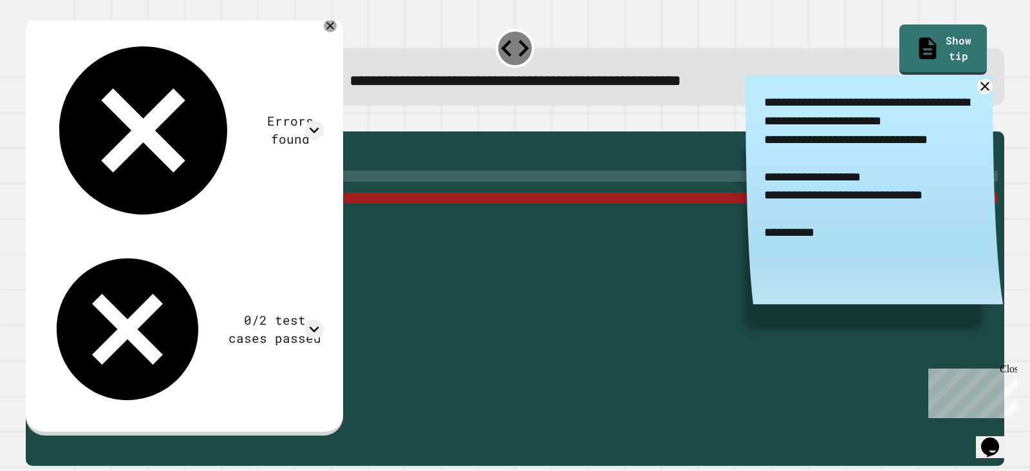
click at [161, 211] on div "public static int myFunction ( String randomString ) { // Fill in the code... S…" at bounding box center [525, 286] width 946 height 296
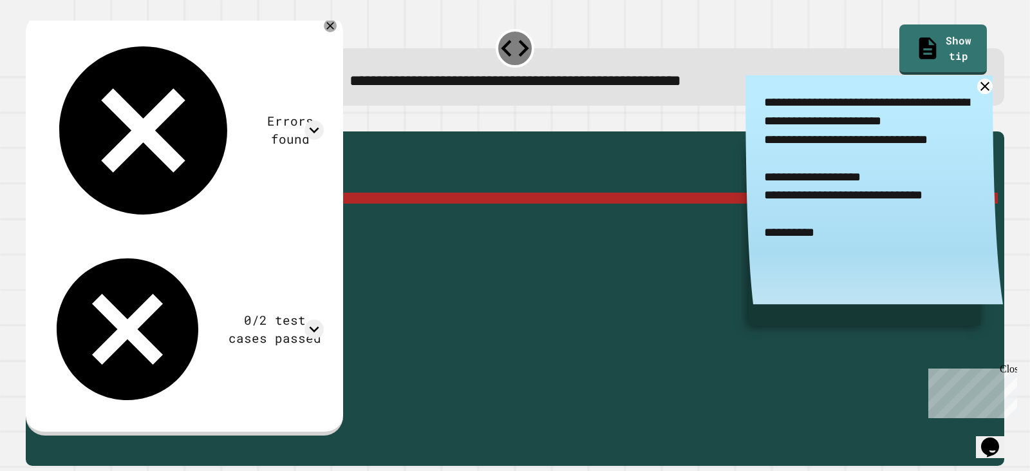
click at [161, 215] on div "public static int myFunction ( String randomString ) { // Fill in the code... S…" at bounding box center [525, 286] width 946 height 296
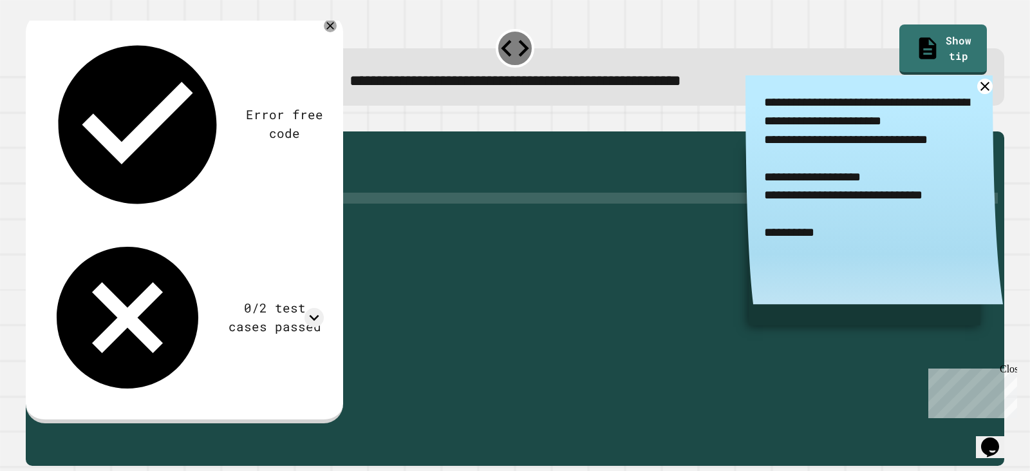
click at [32, 120] on button "button" at bounding box center [32, 120] width 0 height 0
click at [167, 198] on div "public static int myFunction ( String randomString ) { // Fill in the code... S…" at bounding box center [525, 286] width 946 height 296
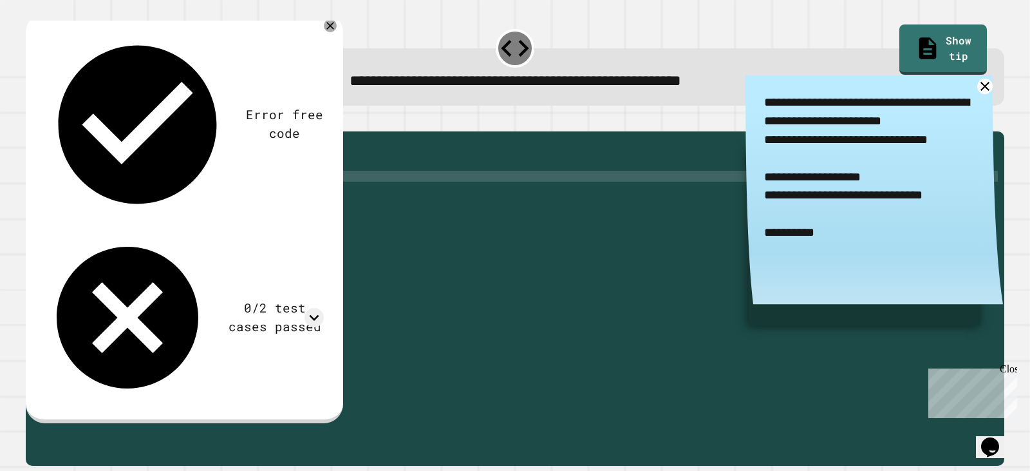
scroll to position [0, 8]
type textarea "**********"
click at [32, 120] on icon "button" at bounding box center [32, 120] width 0 height 0
click at [976, 95] on link at bounding box center [985, 86] width 19 height 19
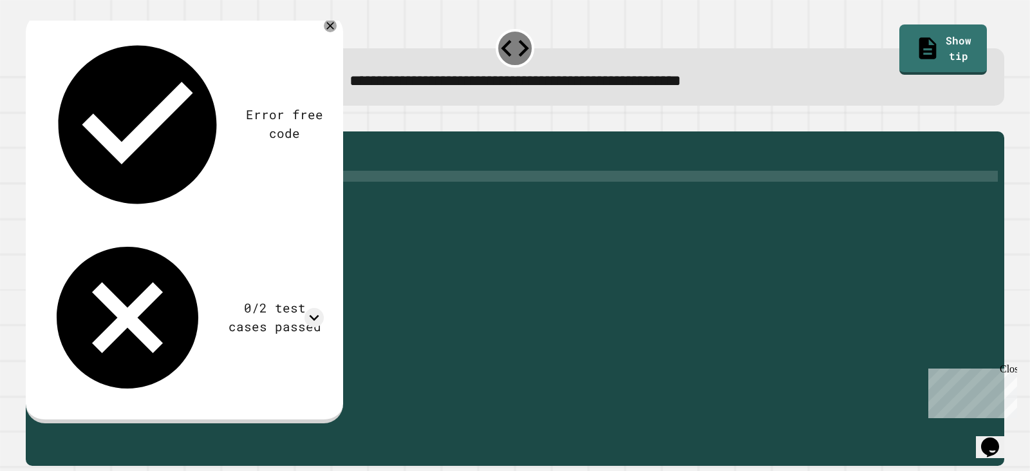
click at [339, 24] on div "Error free code 4aaljcwvinrhwaclrnqw34rqwhx3xernqwr3ha3xrnh4 0/2 test cases pas…" at bounding box center [184, 218] width 317 height 411
click at [338, 23] on icon at bounding box center [330, 25] width 15 height 15
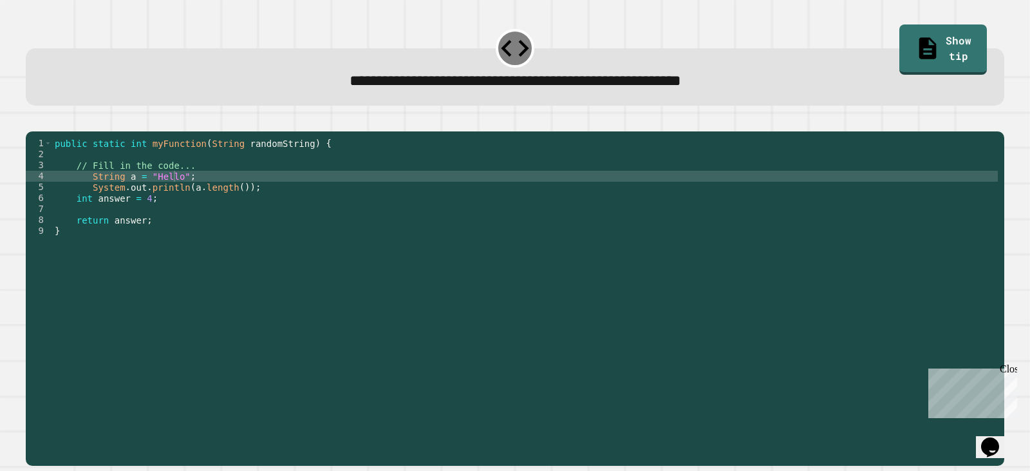
click at [507, 53] on icon at bounding box center [514, 48] width 33 height 33
click at [32, 120] on button "button" at bounding box center [32, 120] width 0 height 0
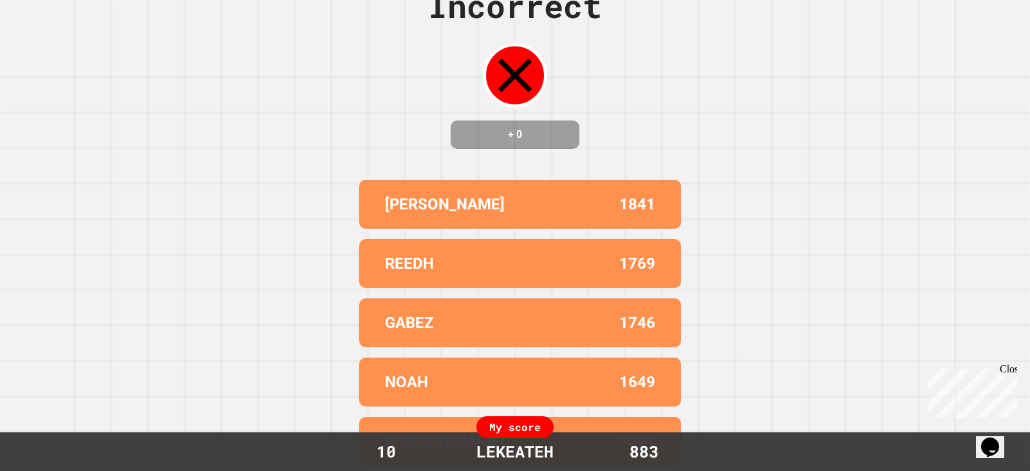
scroll to position [0, 0]
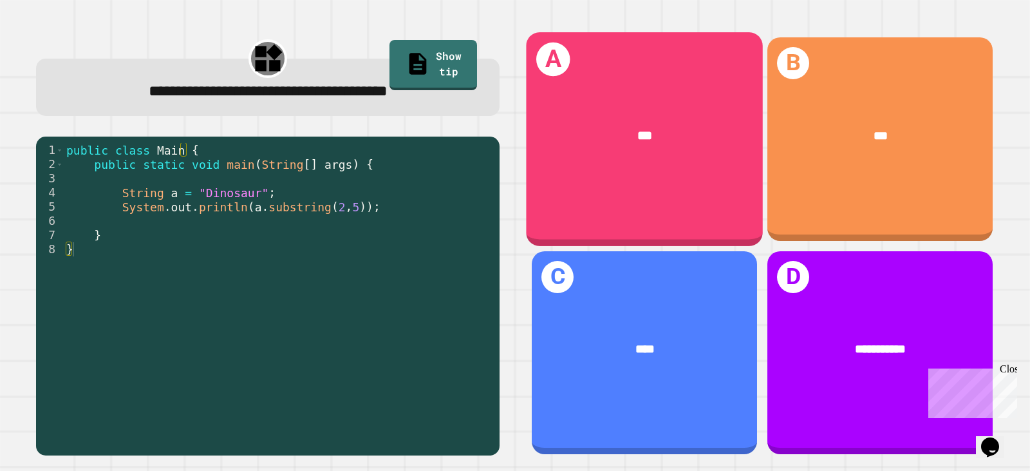
click at [672, 100] on div "***" at bounding box center [644, 135] width 237 height 70
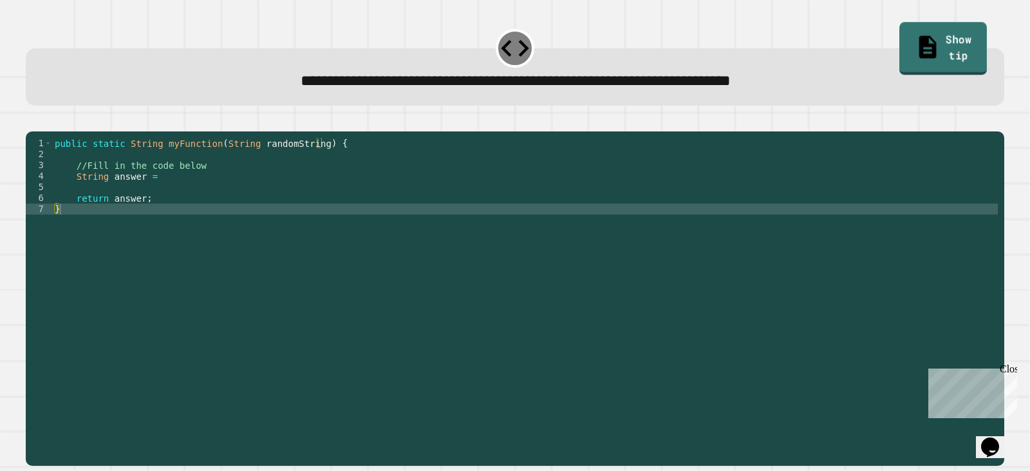
click at [934, 32] on link "Show tip" at bounding box center [943, 48] width 88 height 52
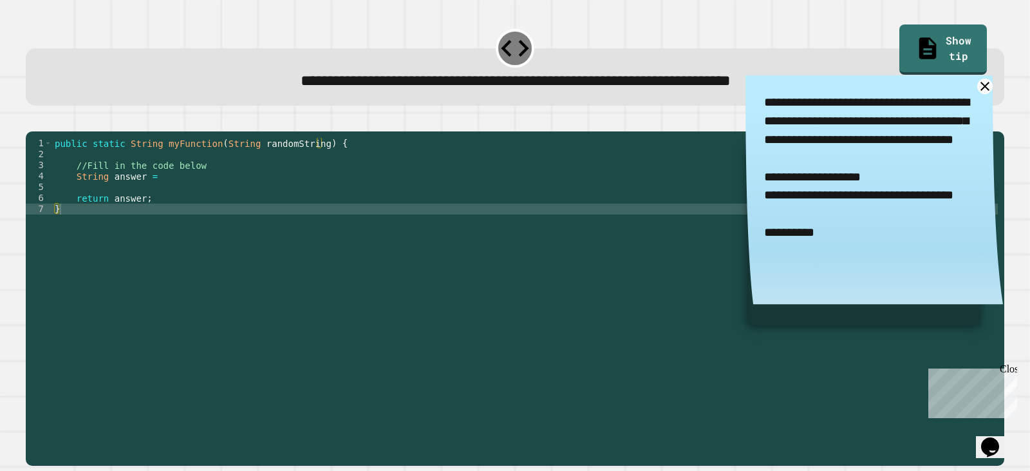
click at [953, 89] on textarea "**********" at bounding box center [875, 167] width 258 height 185
click at [977, 85] on icon at bounding box center [984, 86] width 15 height 15
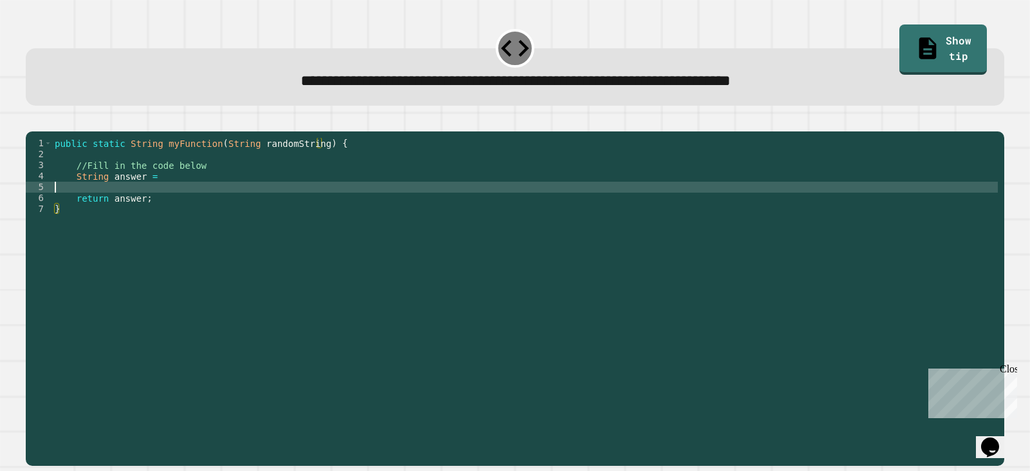
click at [277, 205] on div "public static String myFunction ( String randomString ) { //Fill in the code be…" at bounding box center [525, 286] width 946 height 296
click at [276, 190] on div "public static String myFunction ( String randomString ) { //Fill in the code be…" at bounding box center [525, 286] width 946 height 296
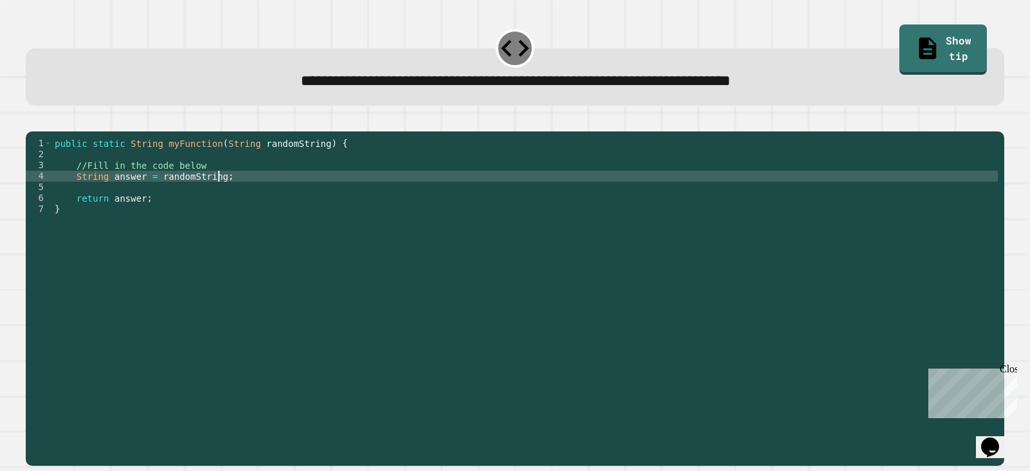
scroll to position [0, 11]
click at [32, 120] on icon "button" at bounding box center [32, 120] width 0 height 0
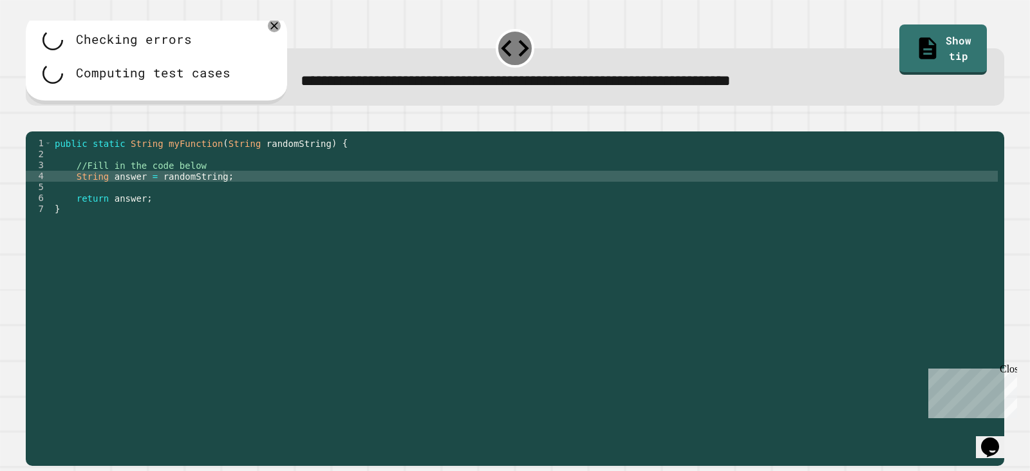
click at [256, 198] on div "public static String myFunction ( String randomString ) { //Fill in the code be…" at bounding box center [525, 286] width 946 height 296
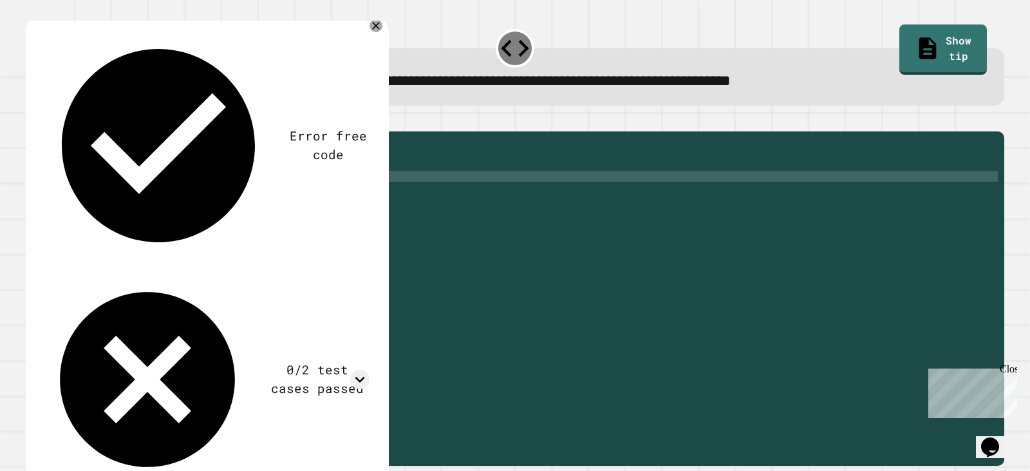
click at [918, 62] on div "**********" at bounding box center [515, 76] width 979 height 57
click at [909, 36] on link "Show tip" at bounding box center [943, 47] width 80 height 52
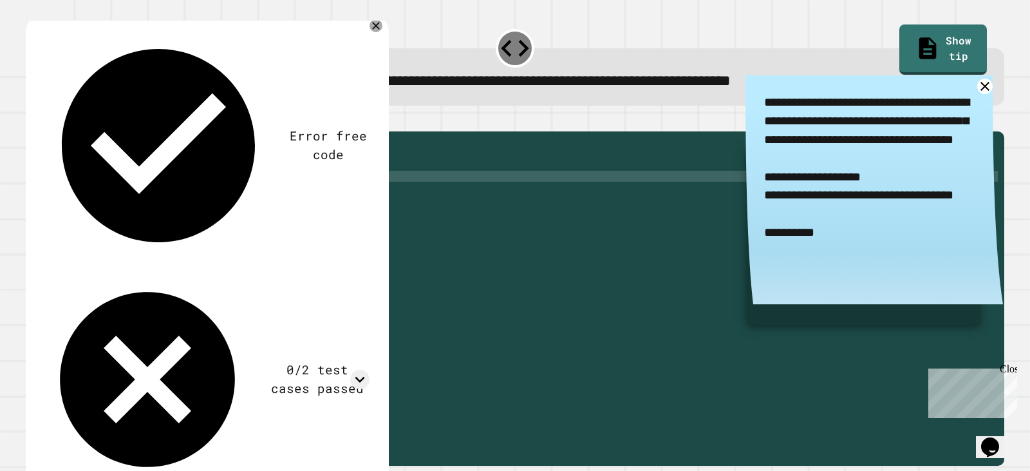
click at [183, 192] on div "public static String myFunction ( String randomString ) { //Fill in the code be…" at bounding box center [525, 286] width 946 height 296
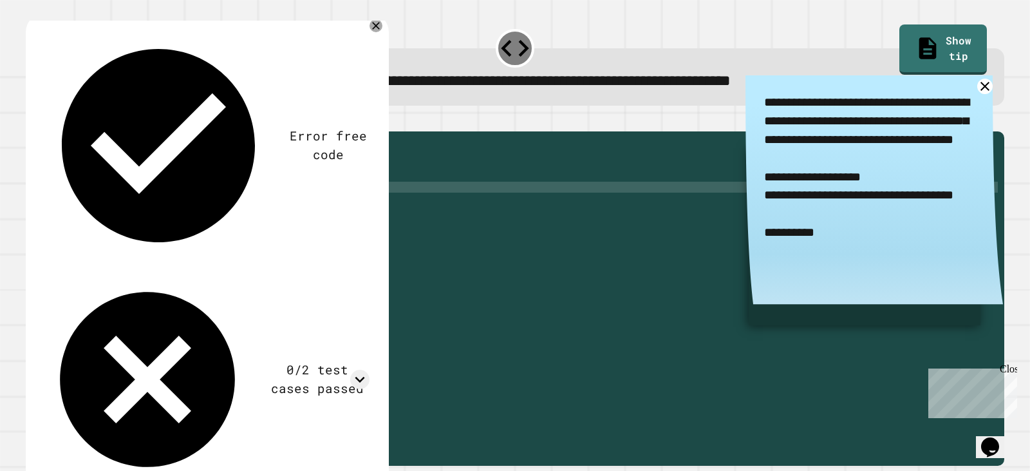
click at [276, 205] on div "public static String myFunction ( String randomString ) { //Fill in the code be…" at bounding box center [525, 286] width 946 height 296
click at [275, 192] on div "public static String myFunction ( String randomString ) { //Fill in the code be…" at bounding box center [525, 286] width 946 height 296
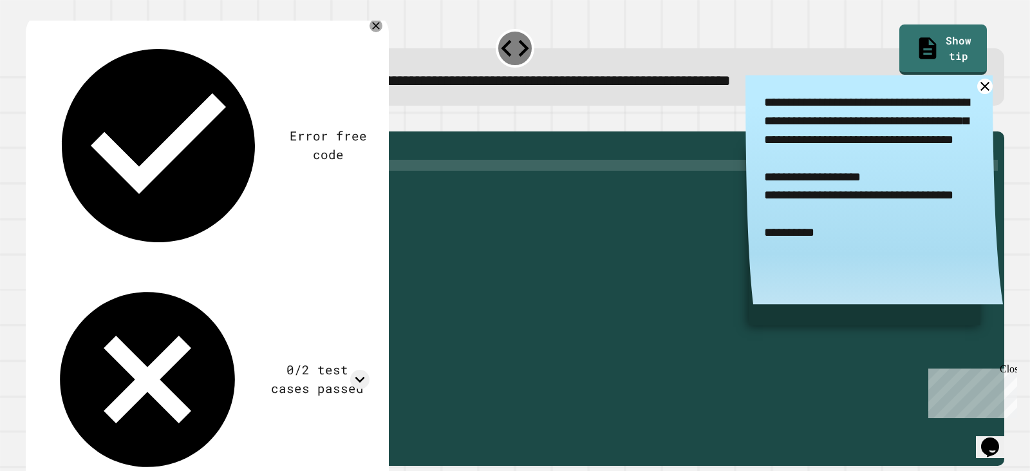
click at [229, 183] on div "public static String myFunction ( String randomString ) { //Fill in the code be…" at bounding box center [525, 286] width 946 height 296
type textarea "**********"
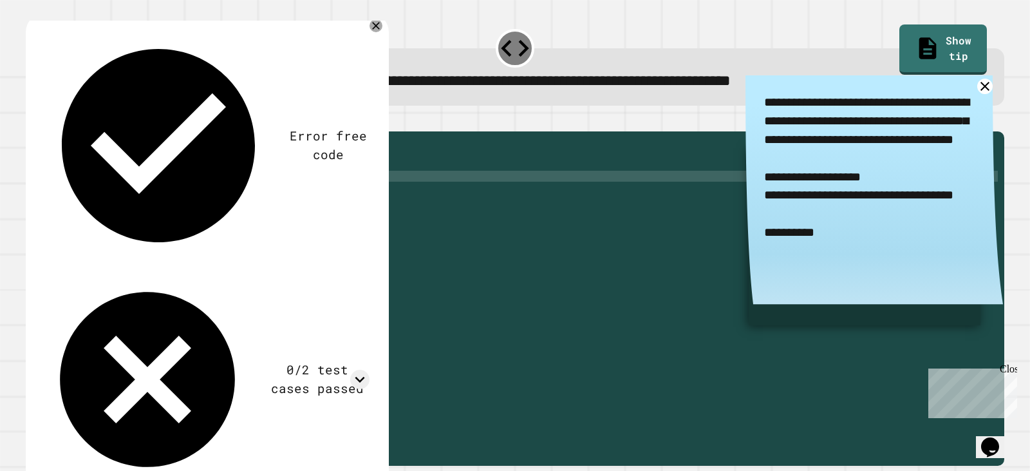
scroll to position [0, 3]
click at [379, 30] on div "Error free code MongolianTreeaaljcwvinrhwaclrnqw34rqwhx3xernqwr3ha3xrnhGarbage …" at bounding box center [207, 259] width 363 height 493
click at [372, 28] on icon at bounding box center [376, 25] width 9 height 9
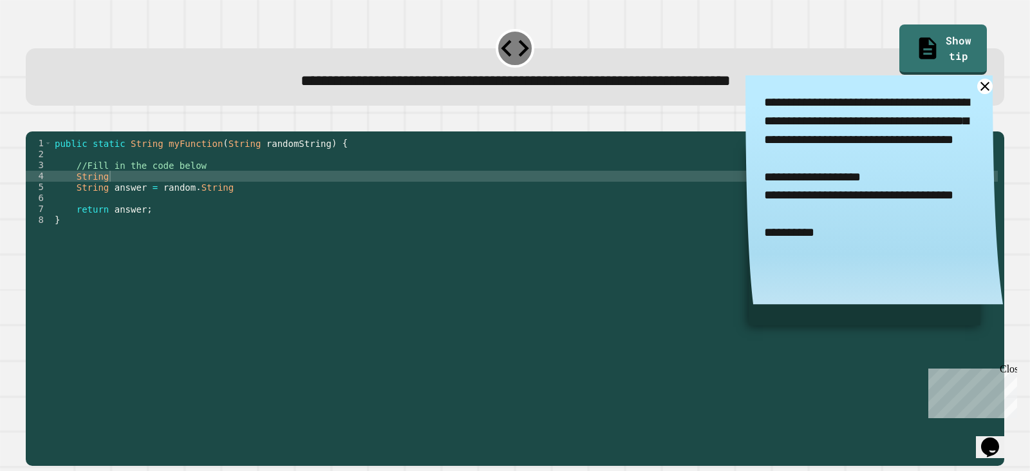
click at [957, 95] on textarea "**********" at bounding box center [875, 167] width 258 height 185
click at [957, 92] on textarea "**********" at bounding box center [875, 167] width 258 height 185
click at [980, 89] on icon at bounding box center [985, 85] width 10 height 10
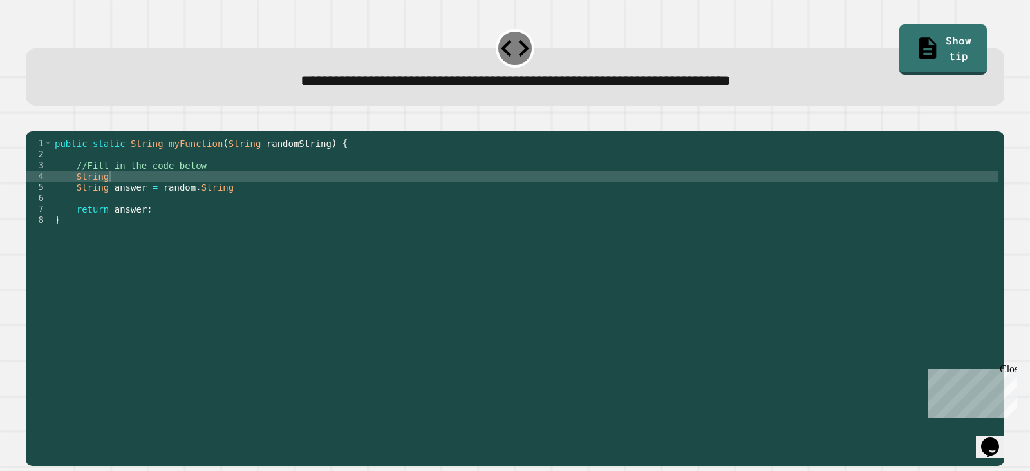
click at [235, 200] on div "public static String myFunction ( String randomString ) { //Fill in the code be…" at bounding box center [525, 286] width 946 height 296
click at [234, 203] on div "public static String myFunction ( String randomString ) { //Fill in the code be…" at bounding box center [525, 286] width 946 height 296
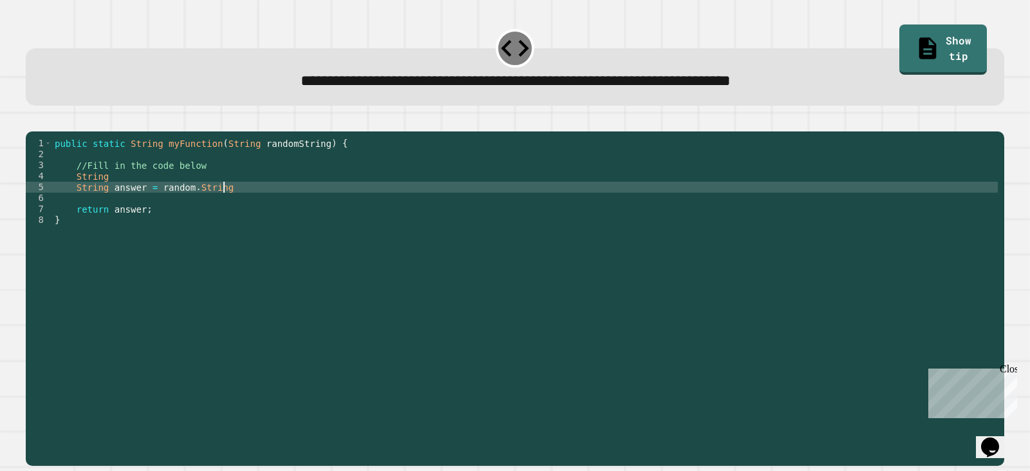
click at [220, 211] on div "public static String myFunction ( String randomString ) { //Fill in the code be…" at bounding box center [525, 286] width 946 height 296
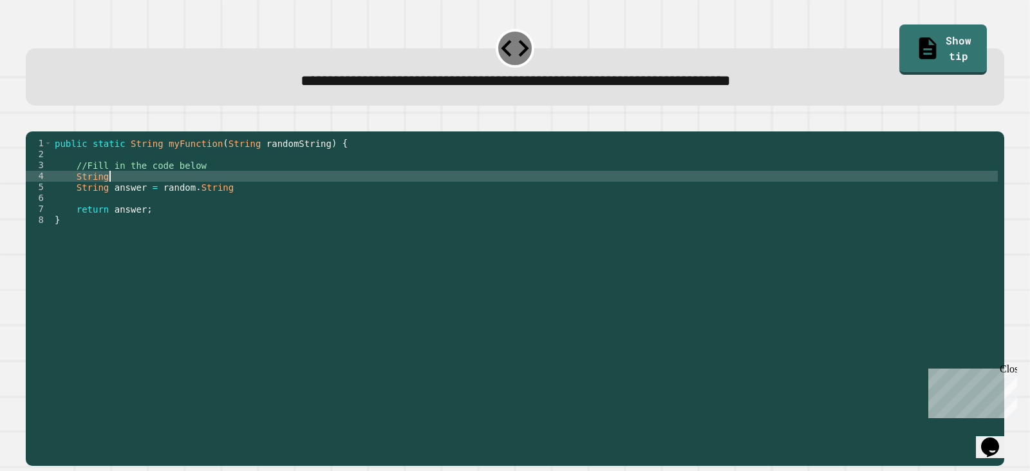
click at [169, 192] on div "public static String myFunction ( String randomString ) { //Fill in the code be…" at bounding box center [525, 286] width 946 height 296
click at [146, 191] on div "public static String myFunction ( String randomString ) { //Fill in the code be…" at bounding box center [525, 286] width 946 height 296
click at [120, 195] on div "public static String myFunction ( String randomString ) { //Fill in the code be…" at bounding box center [525, 286] width 946 height 296
click at [100, 198] on div "public static String myFunction ( String randomString ) { //Fill in the code be…" at bounding box center [525, 286] width 946 height 296
click at [108, 196] on div "public static String myFunction ( String randomString ) { //Fill in the code be…" at bounding box center [525, 286] width 946 height 296
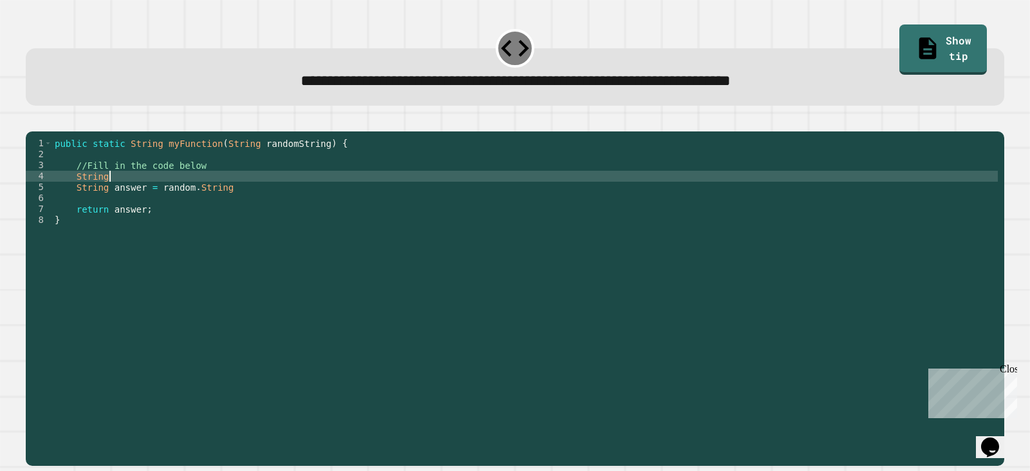
click at [104, 194] on div "public static String myFunction ( String randomString ) { //Fill in the code be…" at bounding box center [525, 286] width 946 height 296
type textarea "*"
click at [254, 200] on div "public static String myFunction ( String randomString ) { //Fill in the code be…" at bounding box center [525, 286] width 946 height 296
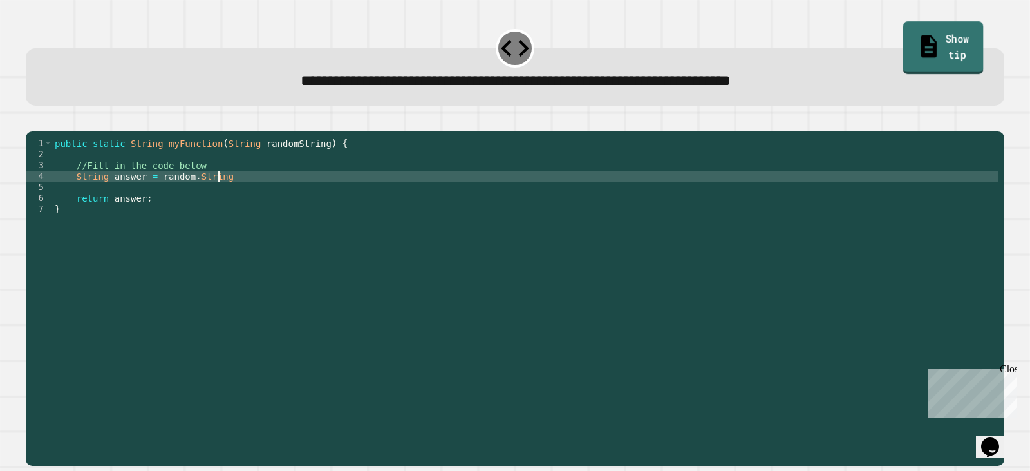
click at [903, 37] on link "Show tip" at bounding box center [943, 47] width 80 height 52
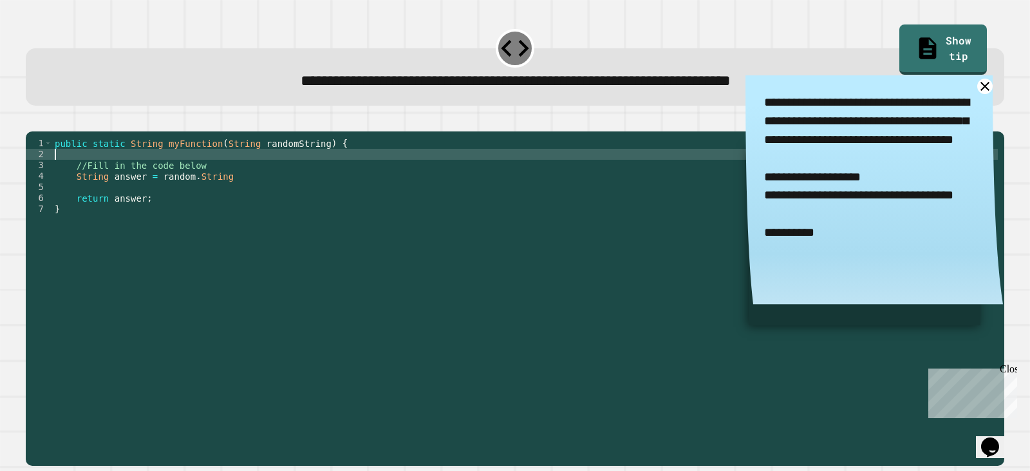
click at [212, 173] on div "public static String myFunction ( String randomString ) { //Fill in the code be…" at bounding box center [525, 286] width 946 height 296
click at [214, 181] on div "public static String myFunction ( String randomString ) { //Fill in the code be…" at bounding box center [525, 286] width 946 height 296
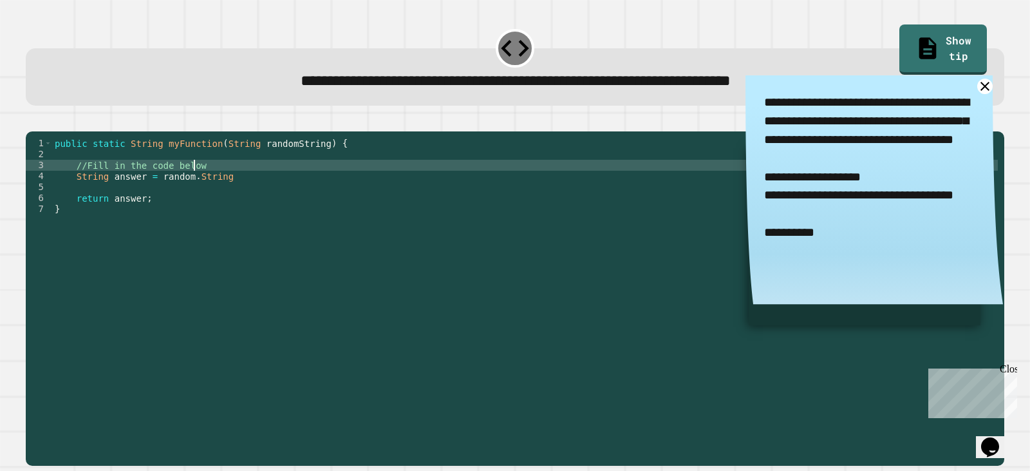
type textarea "**********"
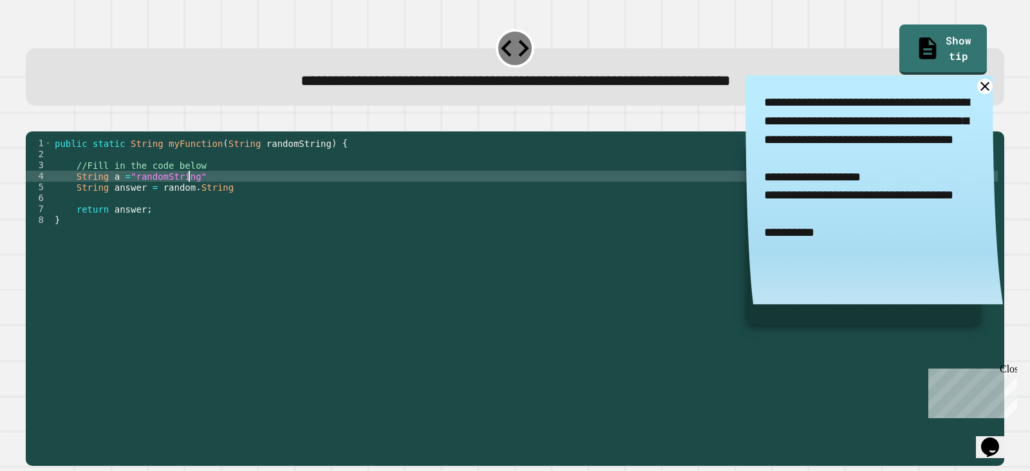
scroll to position [0, 9]
type textarea "**********"
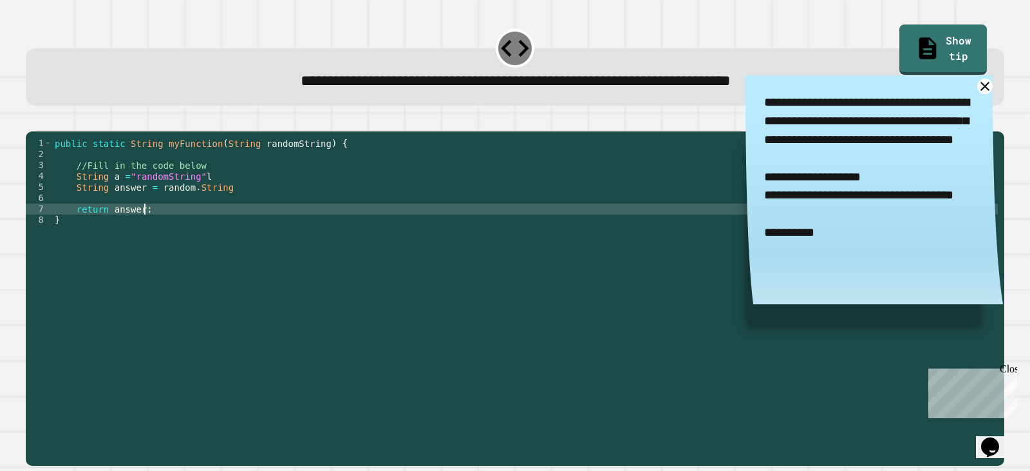
click at [207, 226] on div "public static String myFunction ( String randomString ) { //Fill in the code be…" at bounding box center [525, 286] width 946 height 296
click at [203, 218] on div "public static String myFunction ( String randomString ) { //Fill in the code be…" at bounding box center [525, 286] width 946 height 296
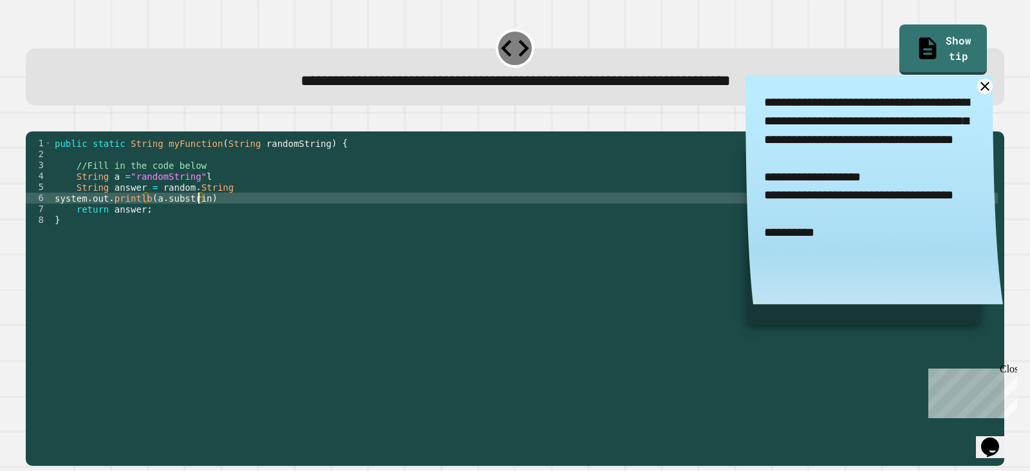
scroll to position [0, 10]
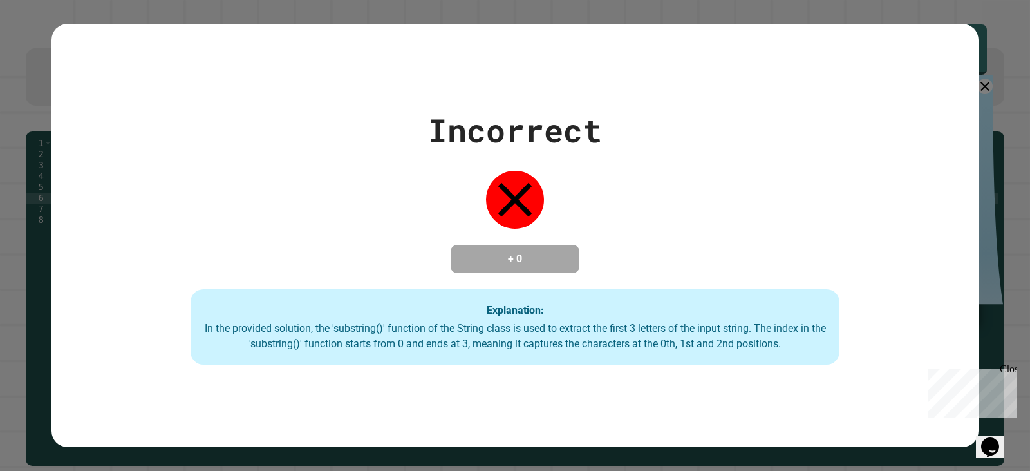
type textarea "**********"
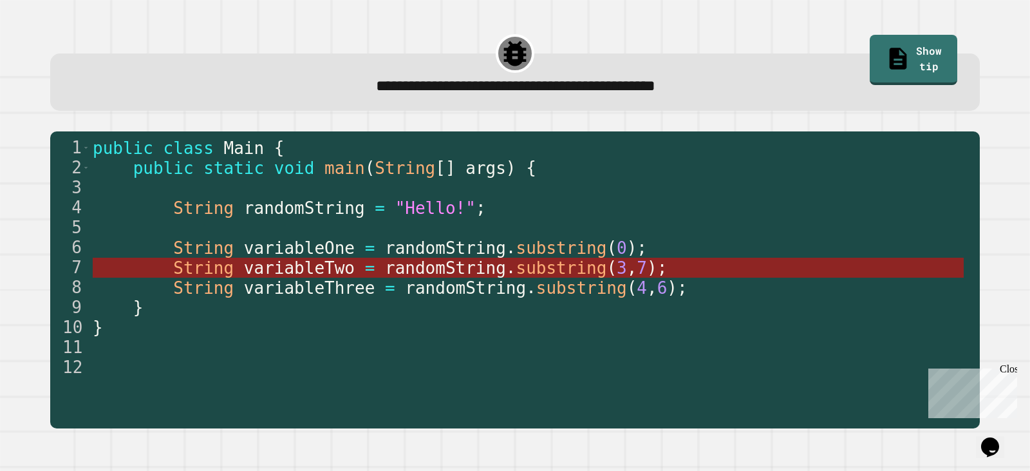
click at [617, 277] on span "3" at bounding box center [622, 267] width 10 height 19
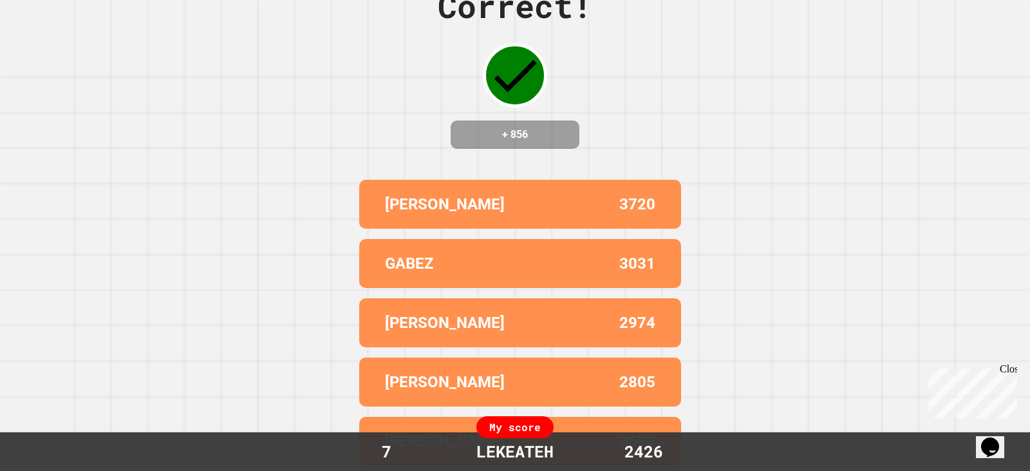
scroll to position [0, 0]
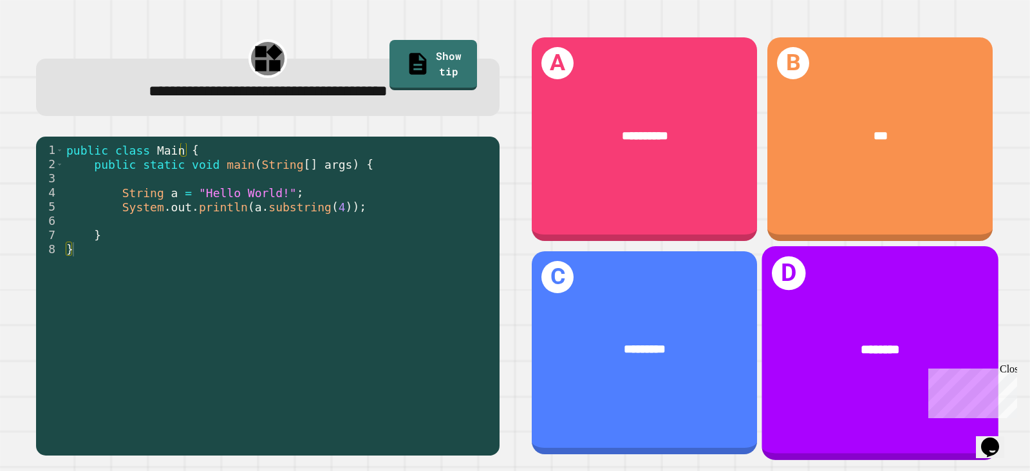
click at [831, 339] on div "********" at bounding box center [880, 348] width 185 height 19
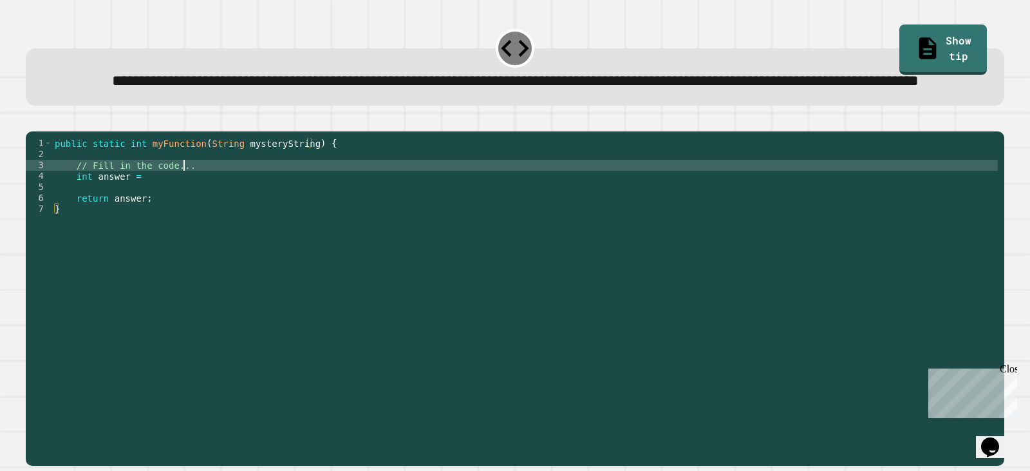
click at [503, 207] on div "public static int myFunction ( String mysteryString ) { // Fill in the code... …" at bounding box center [525, 269] width 946 height 263
type textarea "**********"
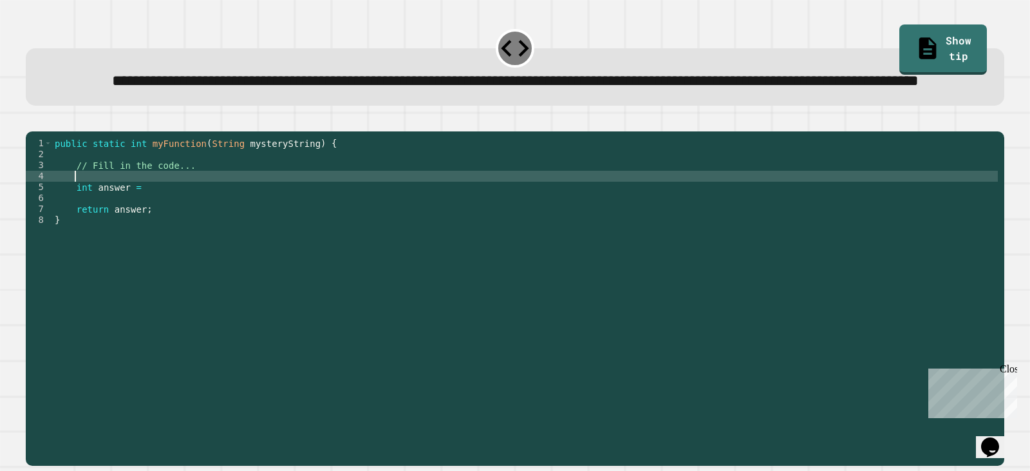
scroll to position [0, 1]
click at [941, 27] on link "Show tip" at bounding box center [943, 48] width 86 height 52
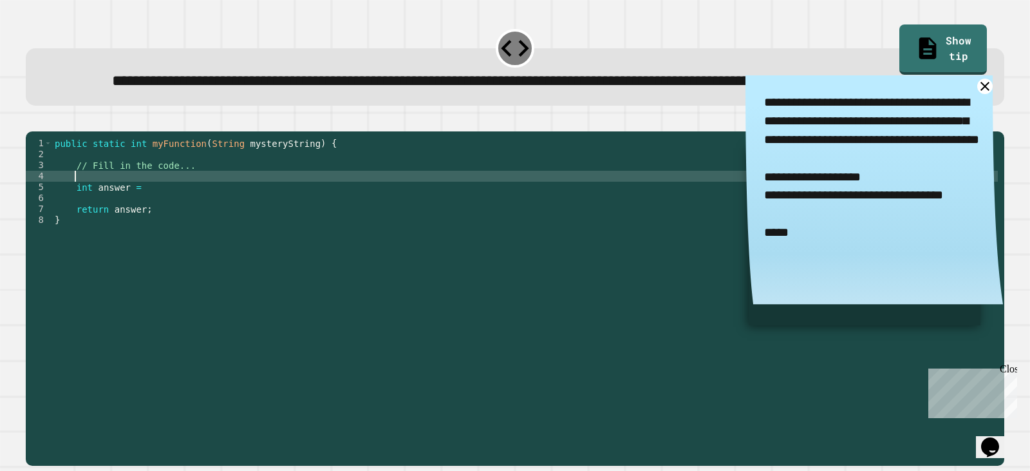
click at [415, 222] on div "public static int myFunction ( String mysteryString ) { // Fill in the code... …" at bounding box center [525, 269] width 946 height 263
click at [287, 237] on div "public static int myFunction ( String mysteryString ) { // Fill in the code... …" at bounding box center [525, 269] width 946 height 263
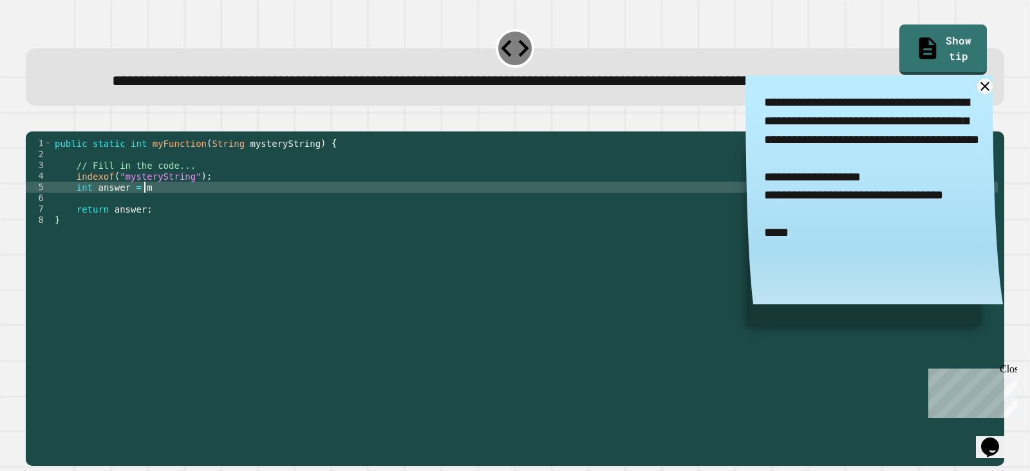
scroll to position [0, 6]
click at [32, 120] on icon "button" at bounding box center [32, 120] width 0 height 0
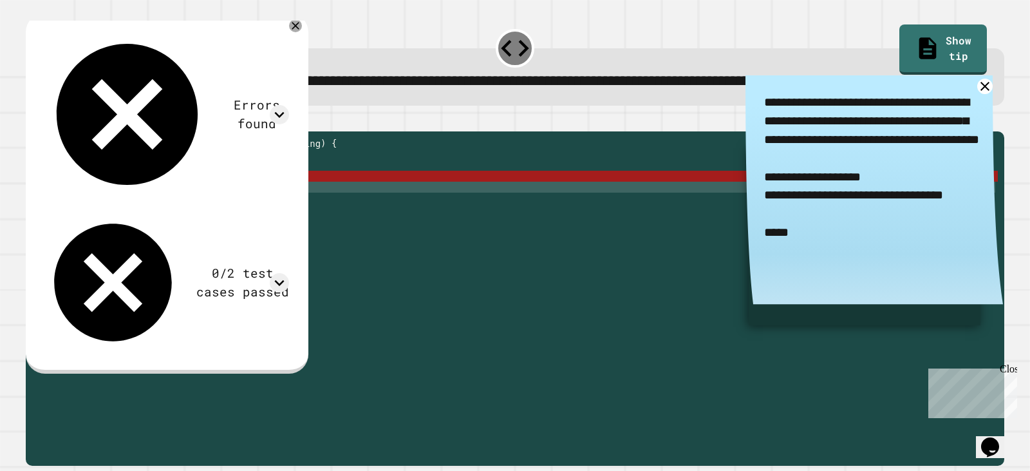
click at [182, 240] on div "public static int myFunction ( String mysteryString ) { // Fill in the code... …" at bounding box center [525, 269] width 946 height 263
click at [181, 241] on div "public static int myFunction ( String mysteryString ) { // Fill in the code... …" at bounding box center [525, 258] width 946 height 241
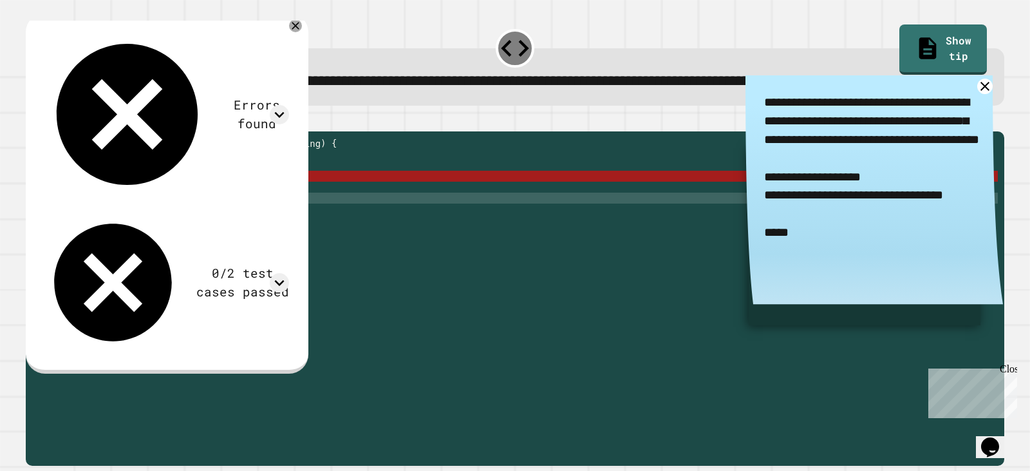
scroll to position [0, 0]
click at [175, 222] on div "public static int myFunction ( String mysteryString ) { // Fill in the code... …" at bounding box center [525, 269] width 946 height 263
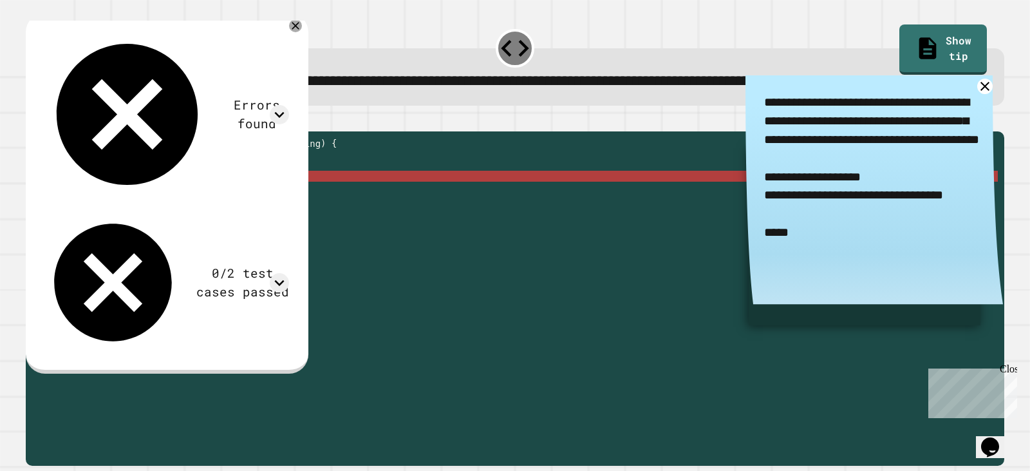
click at [172, 229] on div "public static int myFunction ( String mysteryString ) { // Fill in the code... …" at bounding box center [525, 269] width 946 height 263
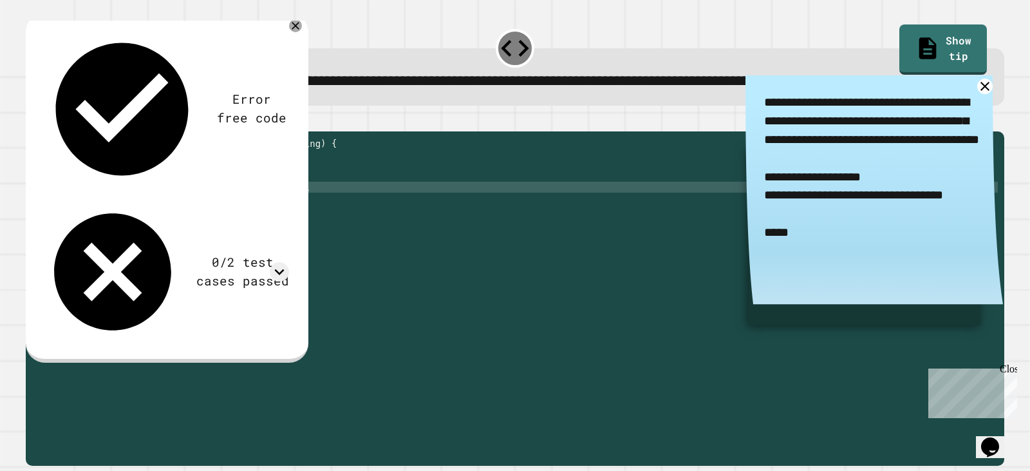
scroll to position [0, 15]
drag, startPoint x: 286, startPoint y: 221, endPoint x: 50, endPoint y: 218, distance: 236.3
click at [50, 218] on div "**********" at bounding box center [512, 258] width 972 height 241
type textarea "**********"
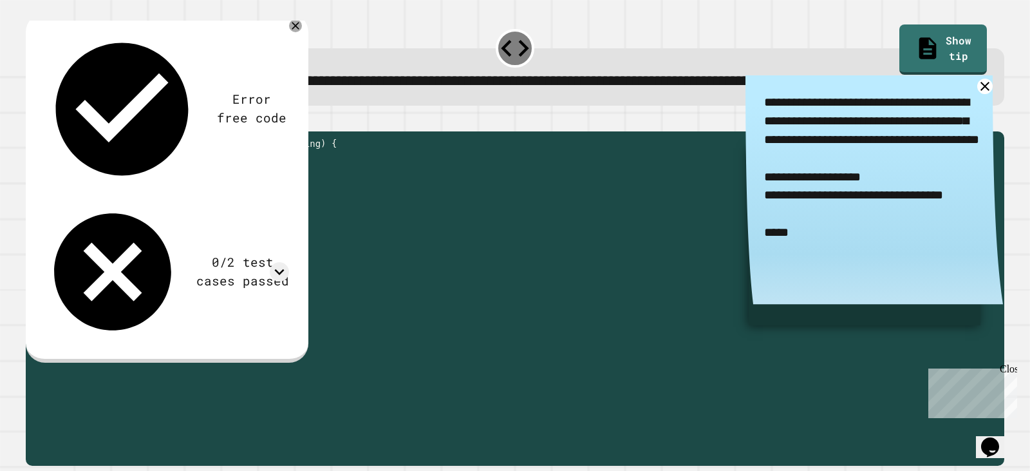
scroll to position [0, 0]
click at [32, 120] on button "button" at bounding box center [32, 120] width 0 height 0
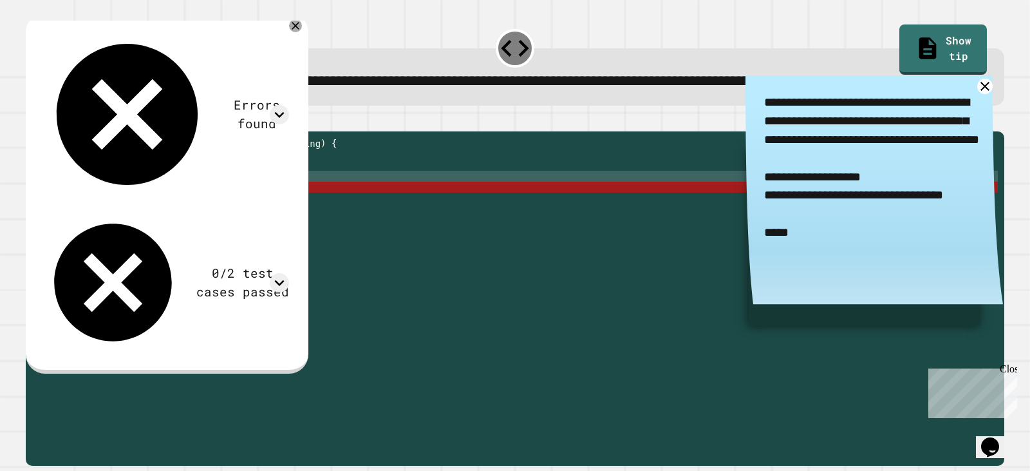
click at [269, 232] on div "public static int myFunction ( String mysteryString ) { // Fill in the code... …" at bounding box center [525, 269] width 946 height 263
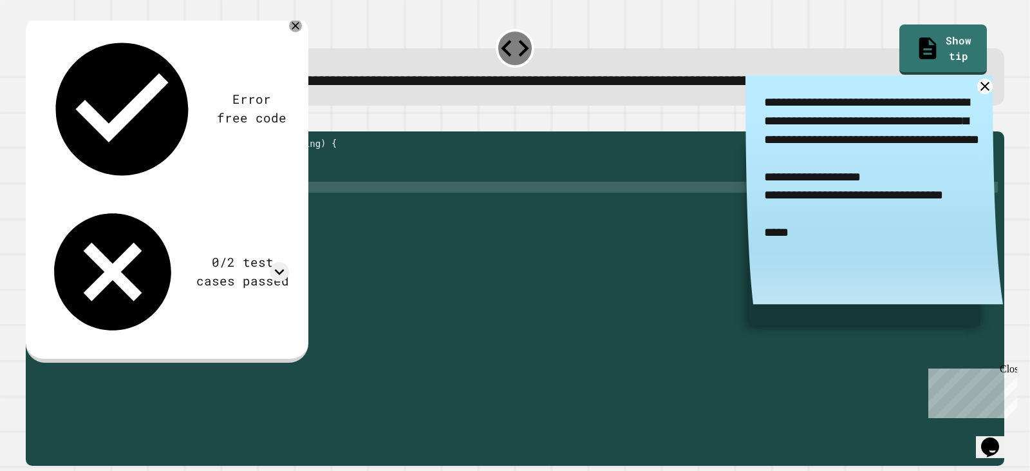
scroll to position [0, 15]
click at [32, 120] on button "button" at bounding box center [32, 120] width 0 height 0
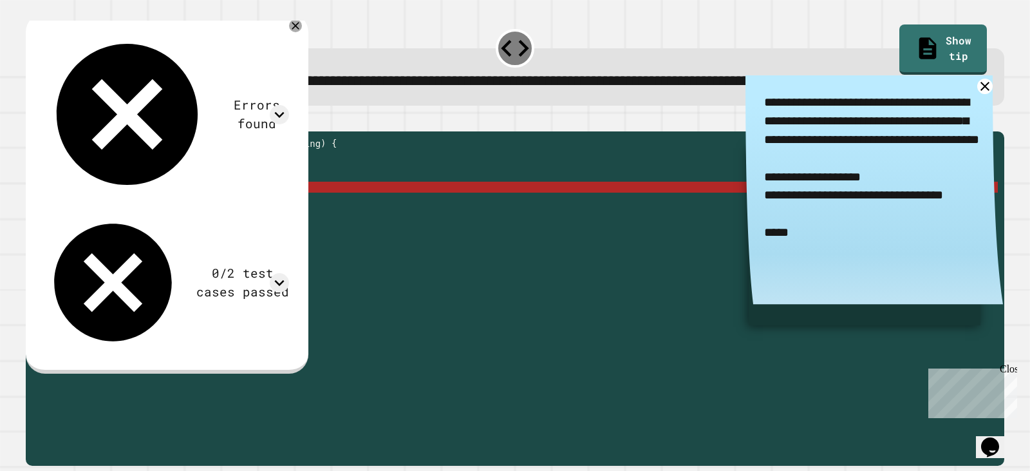
click at [61, 131] on div at bounding box center [515, 123] width 979 height 15
click at [263, 241] on div "public static int myFunction ( String mysteryString ) { // Fill in the code... …" at bounding box center [525, 269] width 946 height 263
click at [263, 232] on div "public static int myFunction ( String mysteryString ) { // Fill in the code... …" at bounding box center [525, 269] width 946 height 263
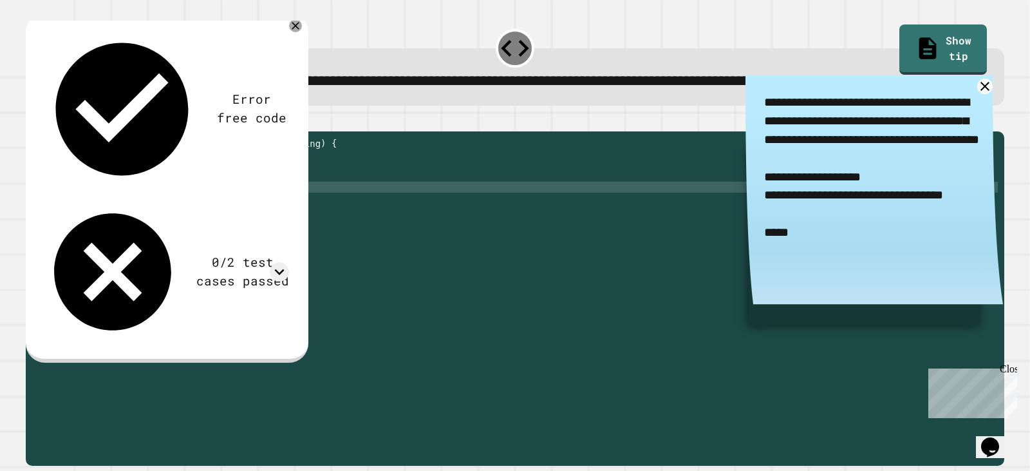
click at [32, 120] on icon "button" at bounding box center [32, 120] width 0 height 0
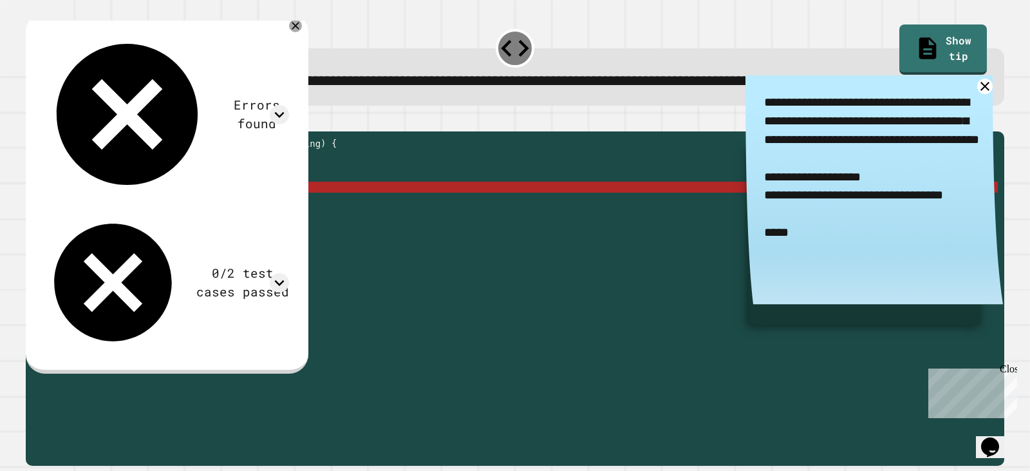
click at [272, 234] on div "public static int myFunction ( String mysteryString ) { // Fill in the code... …" at bounding box center [525, 269] width 946 height 263
click at [269, 233] on div "public static int myFunction ( String mysteryString ) { // Fill in the code... …" at bounding box center [525, 269] width 946 height 263
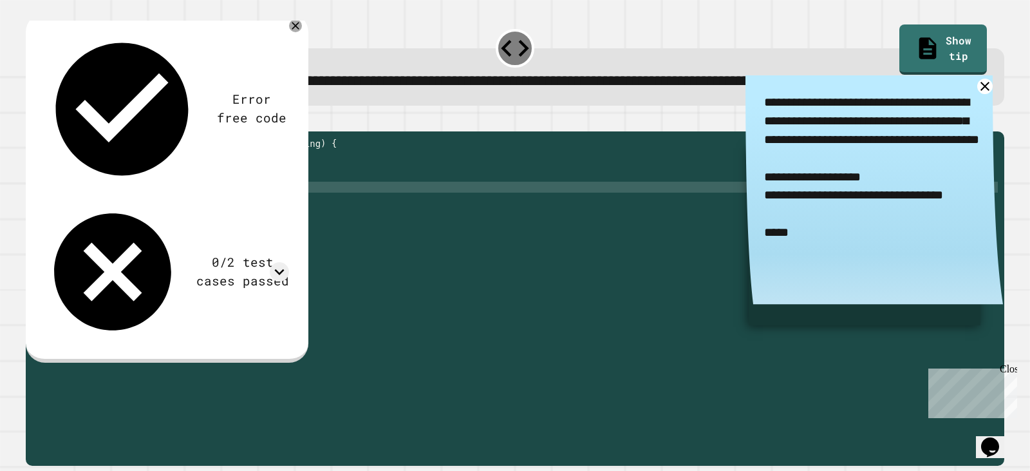
click at [198, 233] on div "public static int myFunction ( String mysteryString ) { // Fill in the code... …" at bounding box center [525, 269] width 946 height 263
click at [303, 33] on icon at bounding box center [295, 25] width 15 height 15
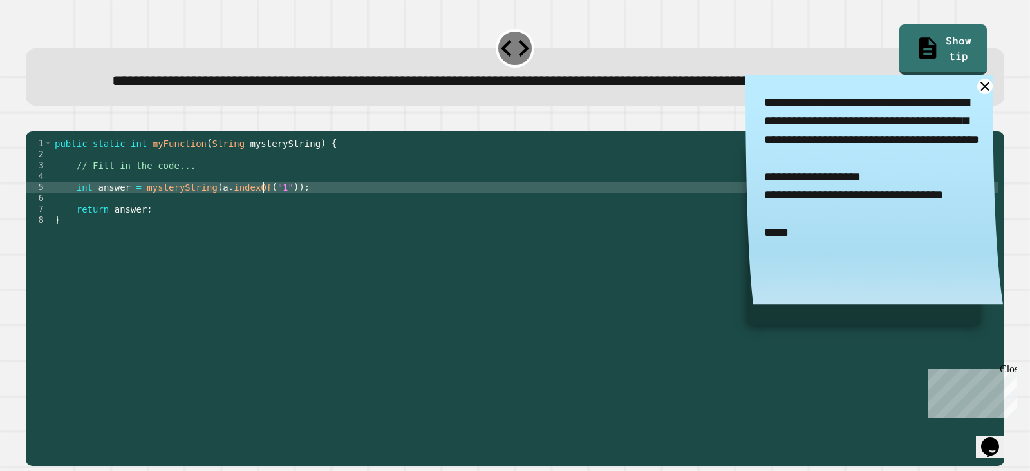
click at [265, 231] on div "public static int myFunction ( String mysteryString ) { // Fill in the code... …" at bounding box center [525, 269] width 946 height 263
click at [268, 230] on div "public static int myFunction ( String mysteryString ) { // Fill in the code... …" at bounding box center [525, 269] width 946 height 263
click at [297, 234] on div "public static int myFunction ( String mysteryString ) { // Fill in the code... …" at bounding box center [525, 269] width 946 height 263
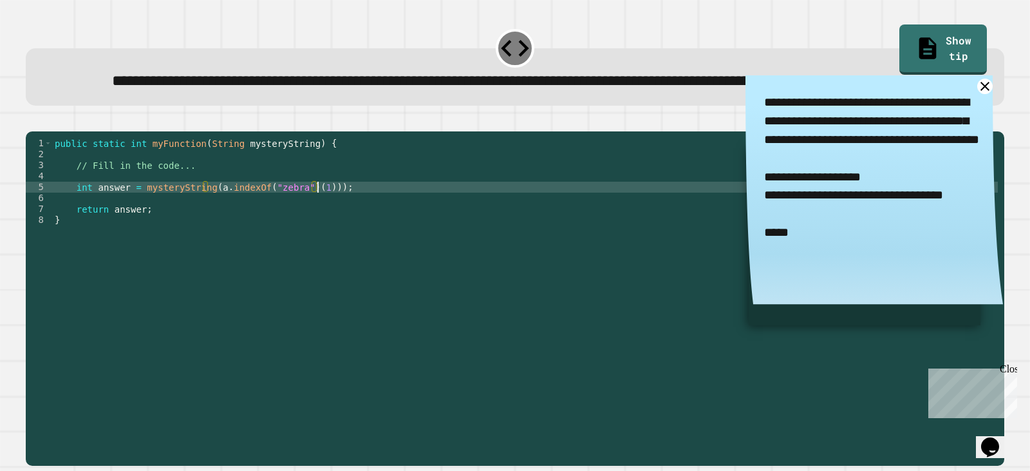
click at [32, 120] on icon "button" at bounding box center [32, 120] width 0 height 0
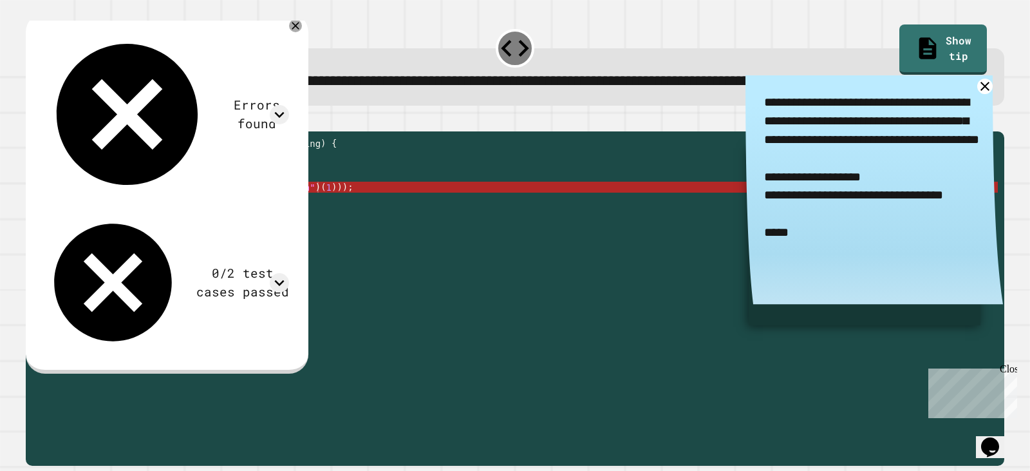
click at [308, 232] on div "public static int myFunction ( String mysteryString ) { // Fill in the code... …" at bounding box center [525, 269] width 946 height 263
type textarea "**********"
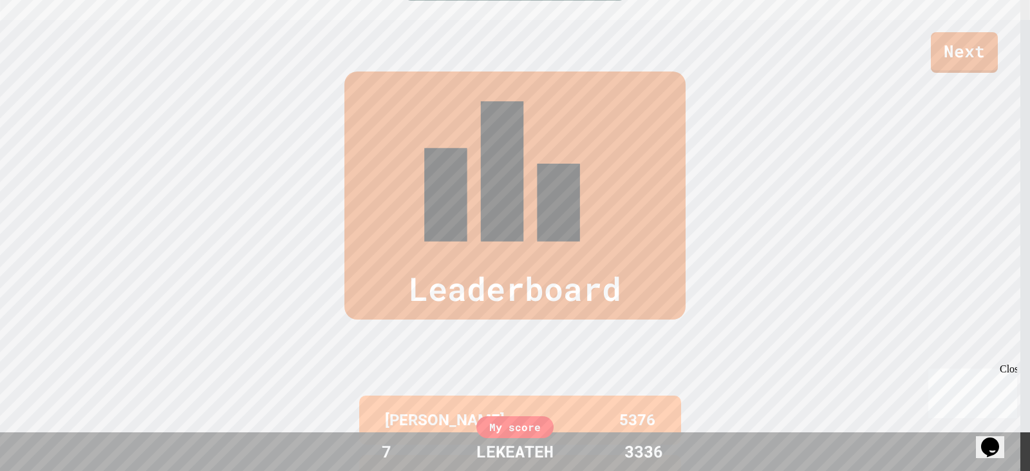
scroll to position [536, 0]
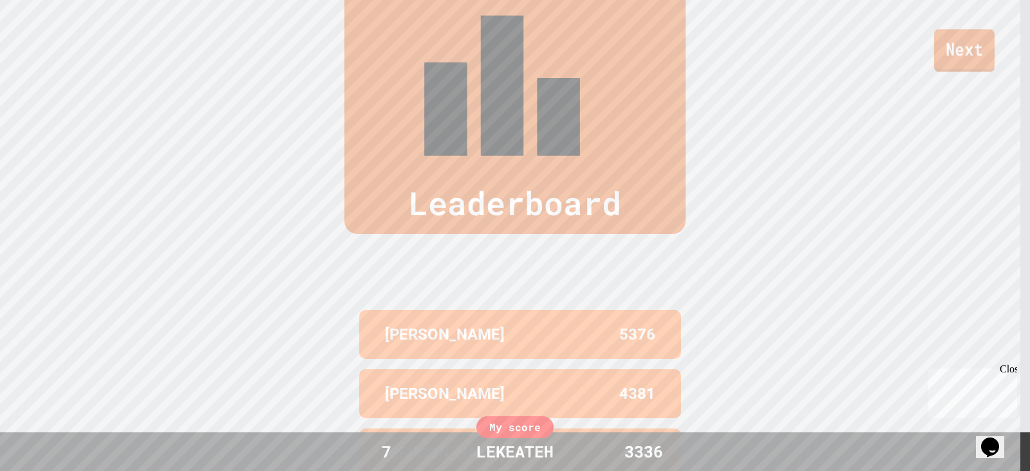
click at [881, 109] on div "Leaderboard BLAKE 5376 TIM 4381 LEON 4374 PARKER W 4009 GABEZ 3809 My score 7 L…" at bounding box center [515, 293] width 1030 height 718
click at [974, 63] on link "Next" at bounding box center [964, 51] width 67 height 42
